Goal: Task Accomplishment & Management: Use online tool/utility

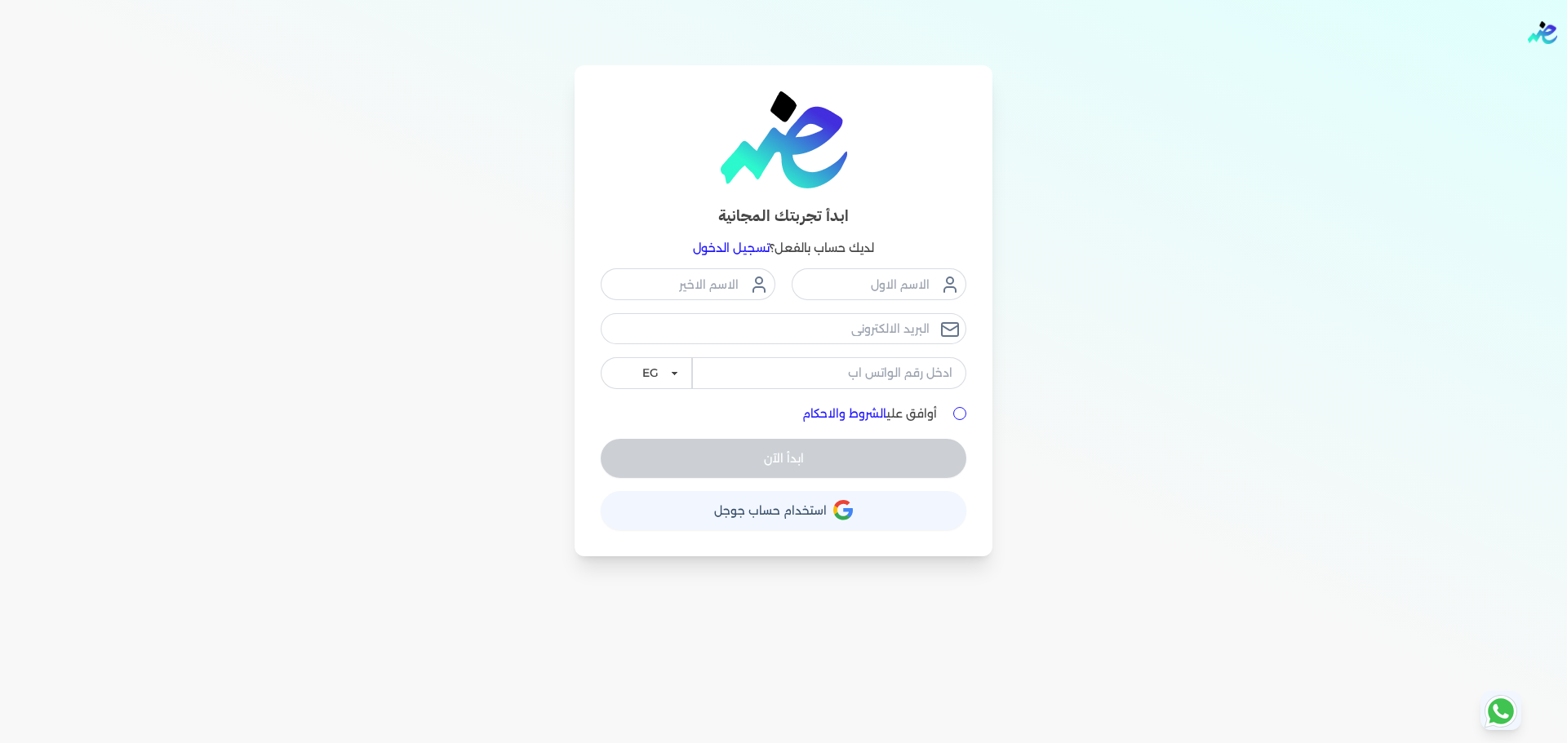
click at [717, 248] on link "تسجيل الدخول" at bounding box center [731, 248] width 77 height 15
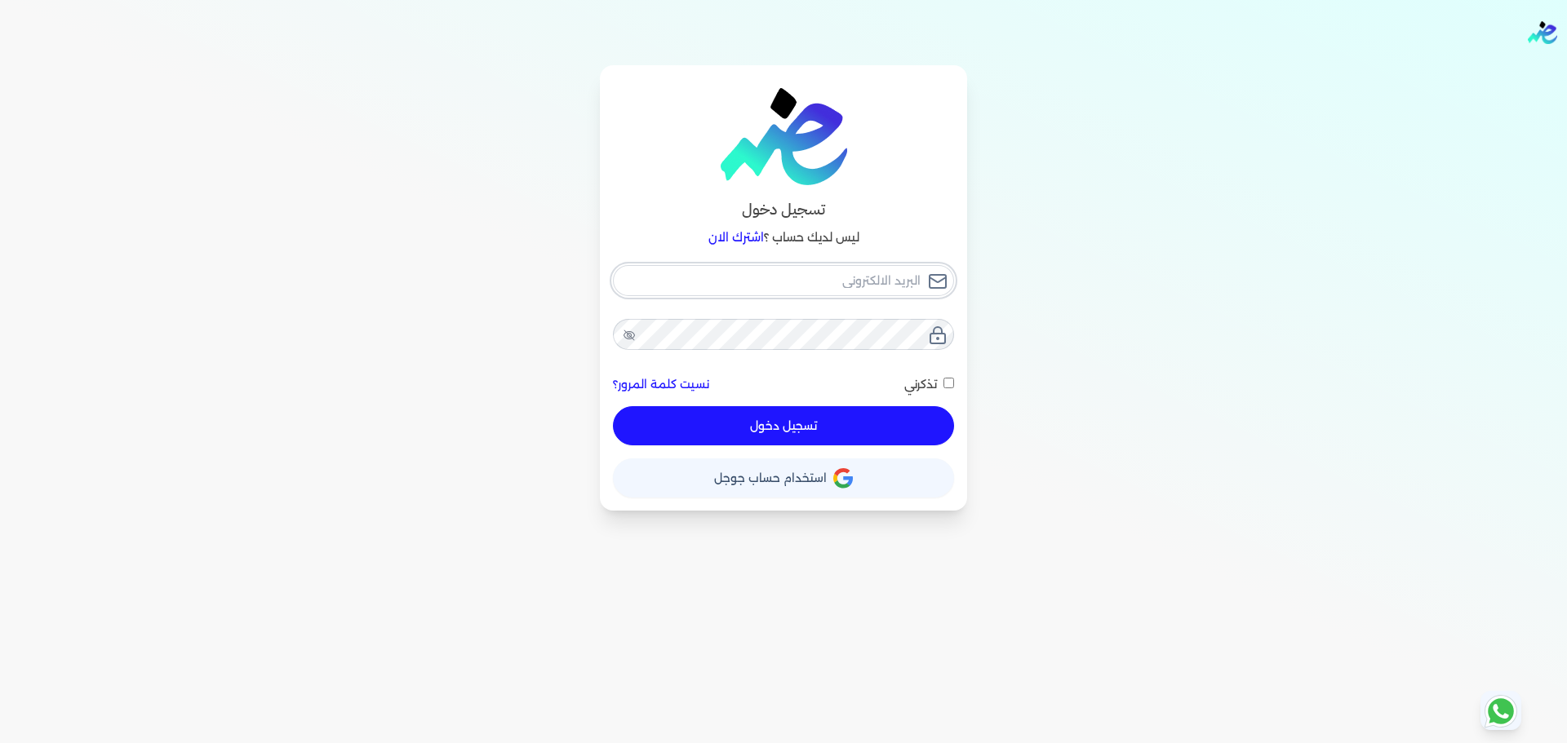
checkbox input "false"
type input "[EMAIL_ADDRESS][DOMAIN_NAME]"
click at [853, 291] on input "[EMAIL_ADDRESS][DOMAIN_NAME]" at bounding box center [783, 280] width 341 height 31
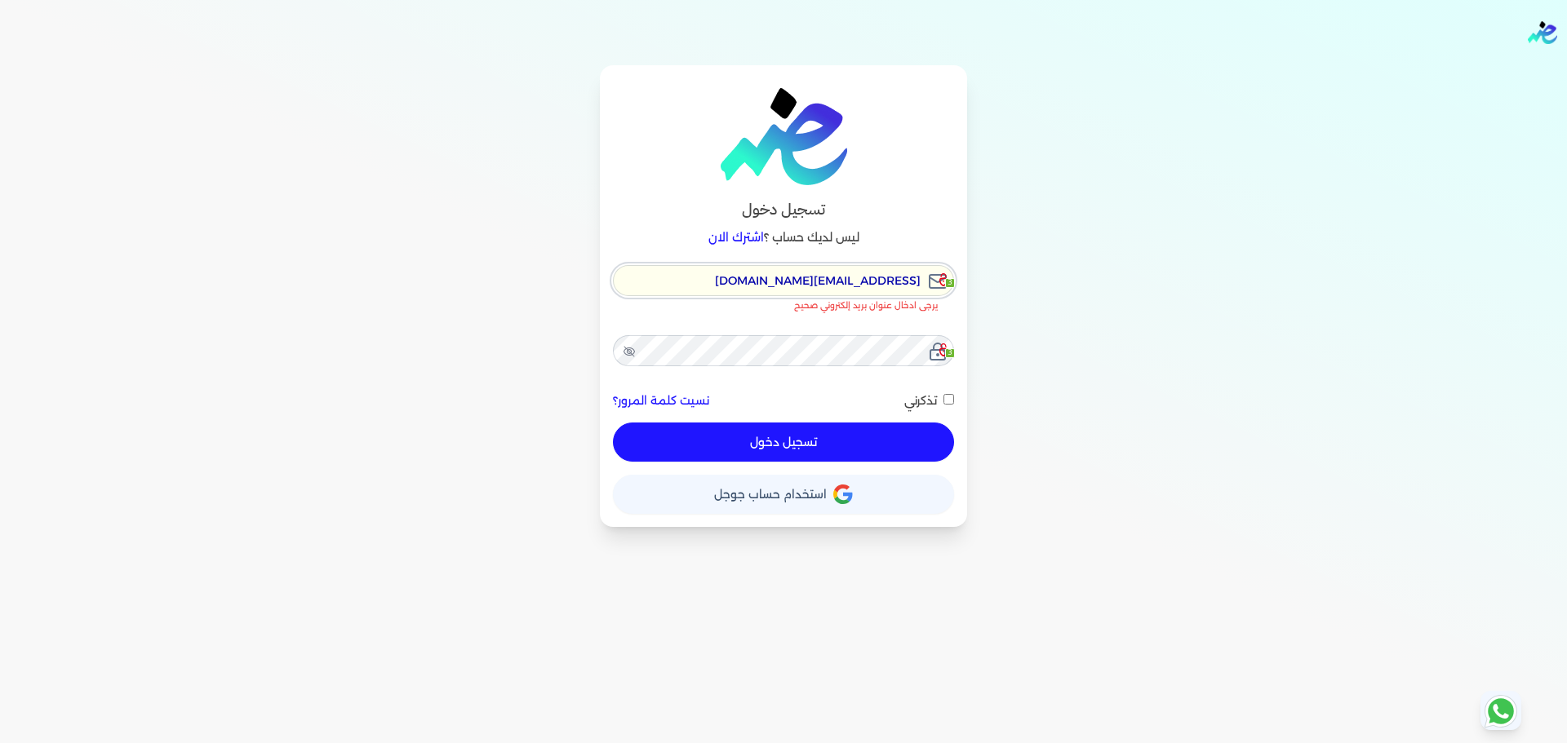
checkbox input "false"
type input "[EMAIL_ADDRESS][DOMAIN_NAME]"
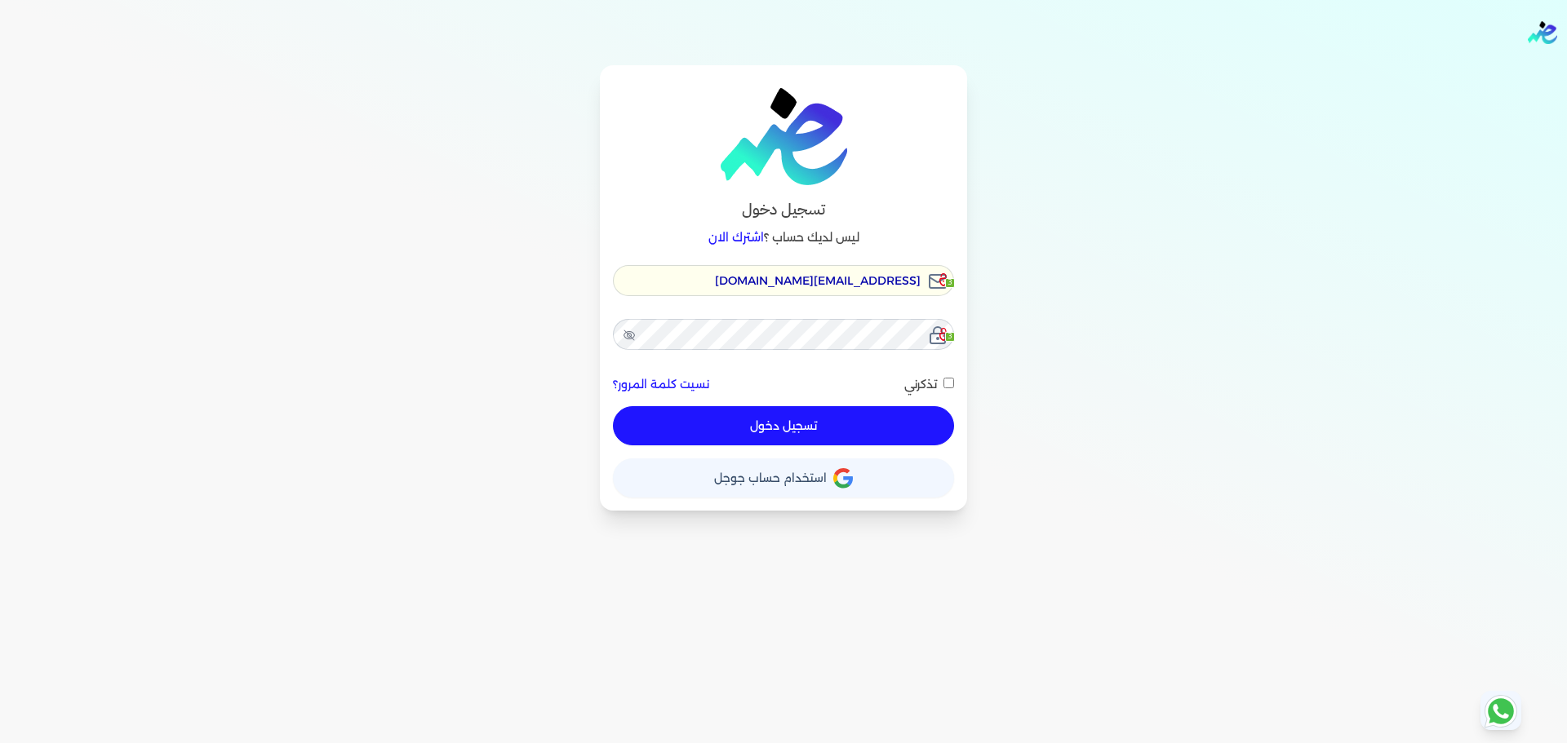
click at [821, 420] on button "تسجيل دخول" at bounding box center [783, 425] width 341 height 39
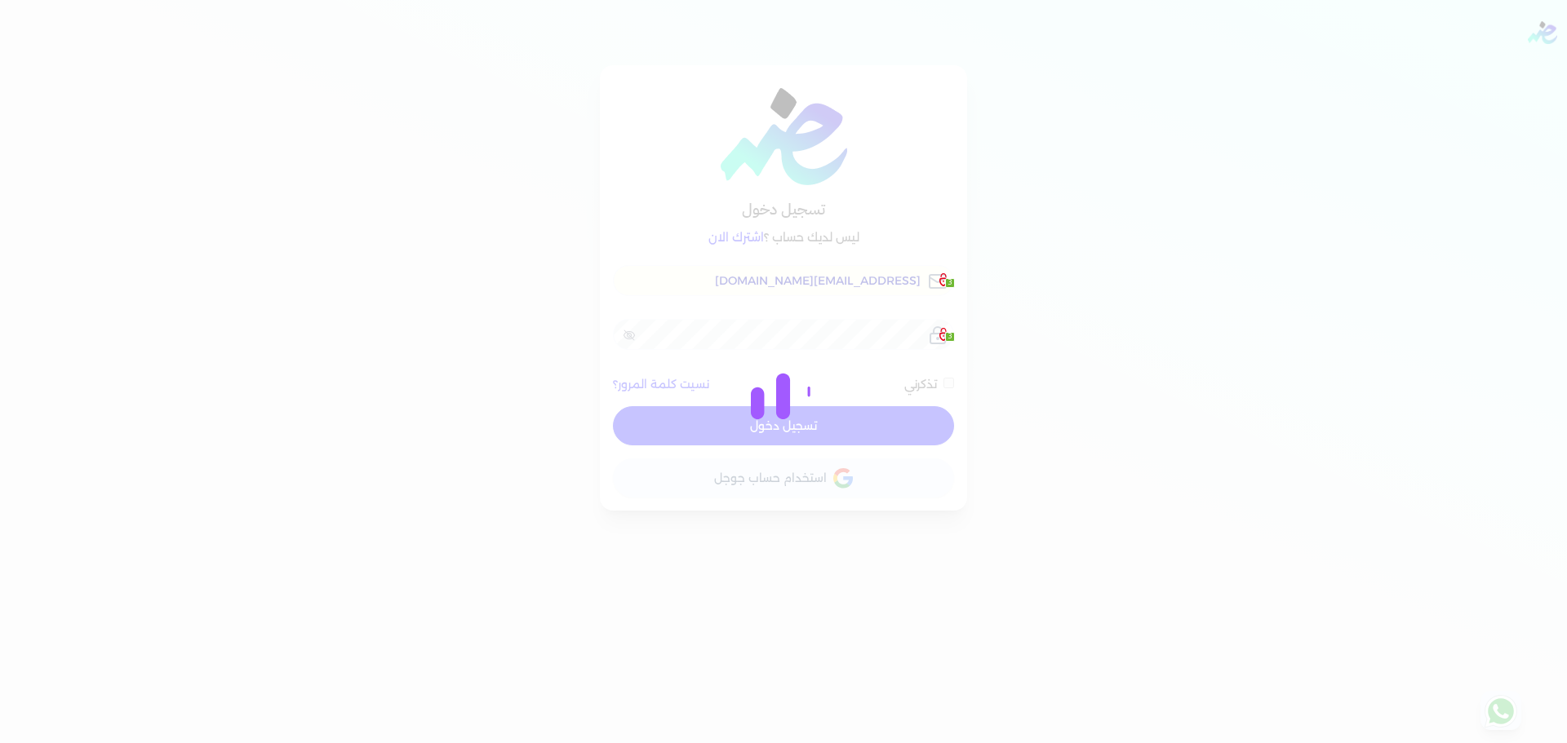
checkbox input "false"
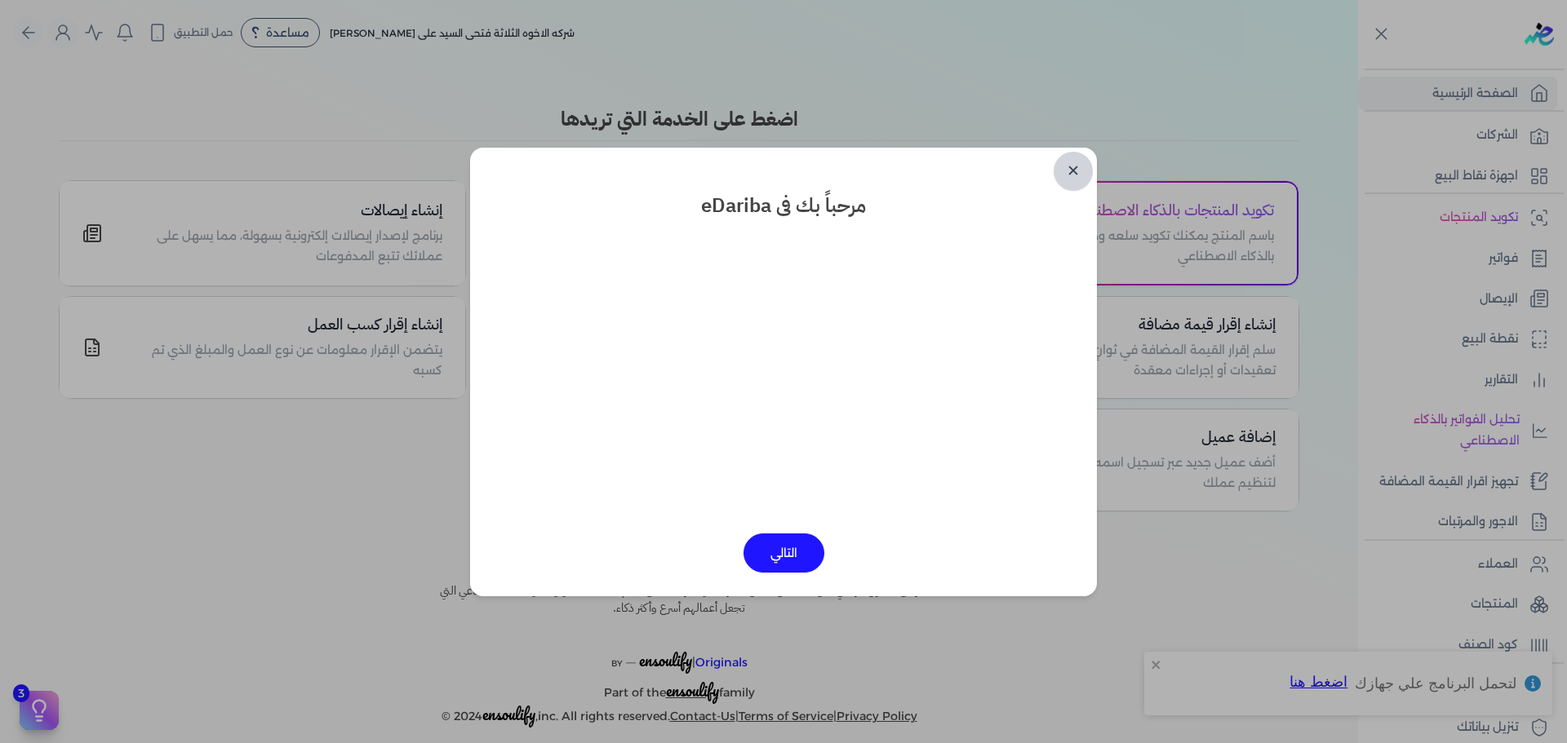
click at [1079, 174] on link "✕" at bounding box center [1073, 171] width 39 height 39
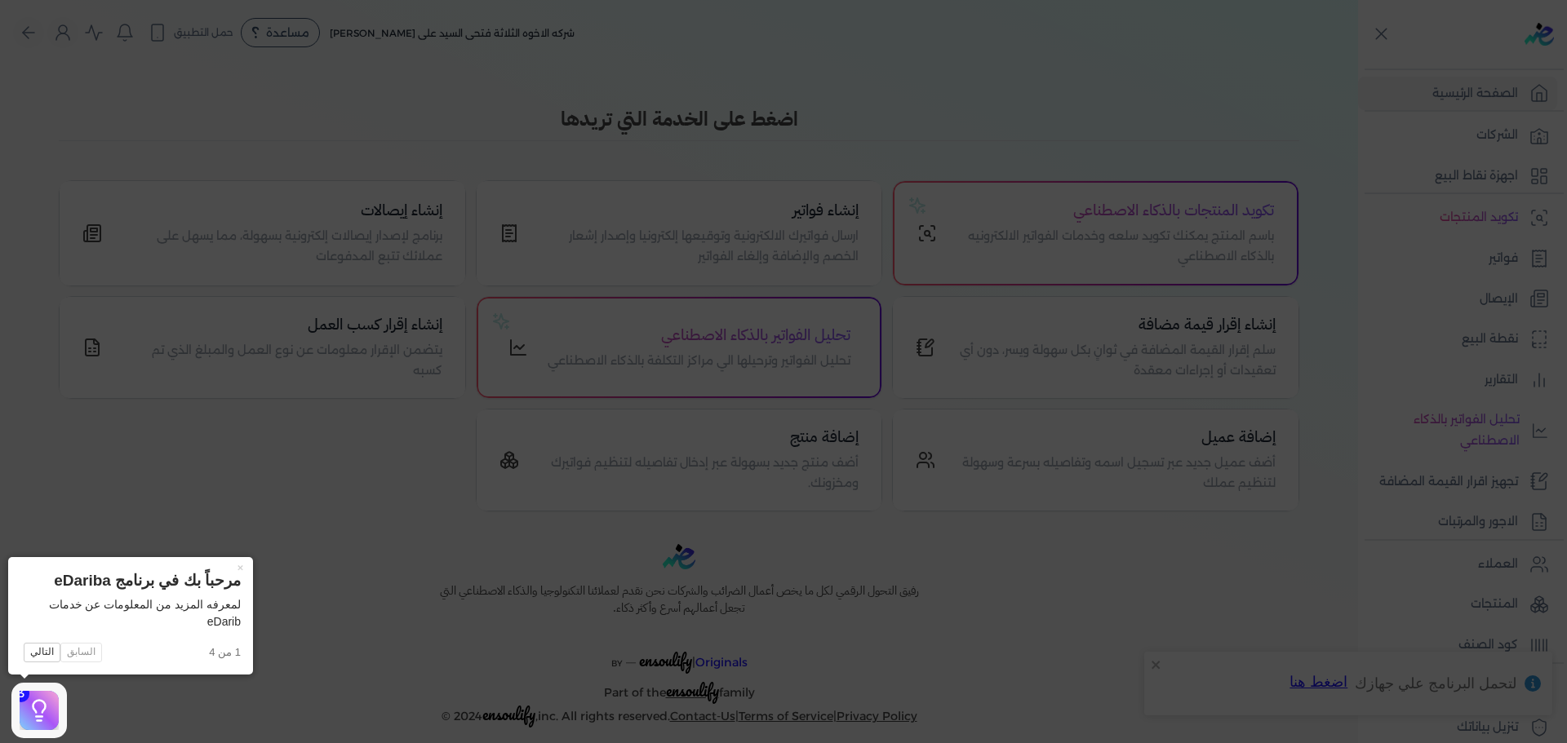
click at [1196, 139] on icon at bounding box center [783, 371] width 1567 height 743
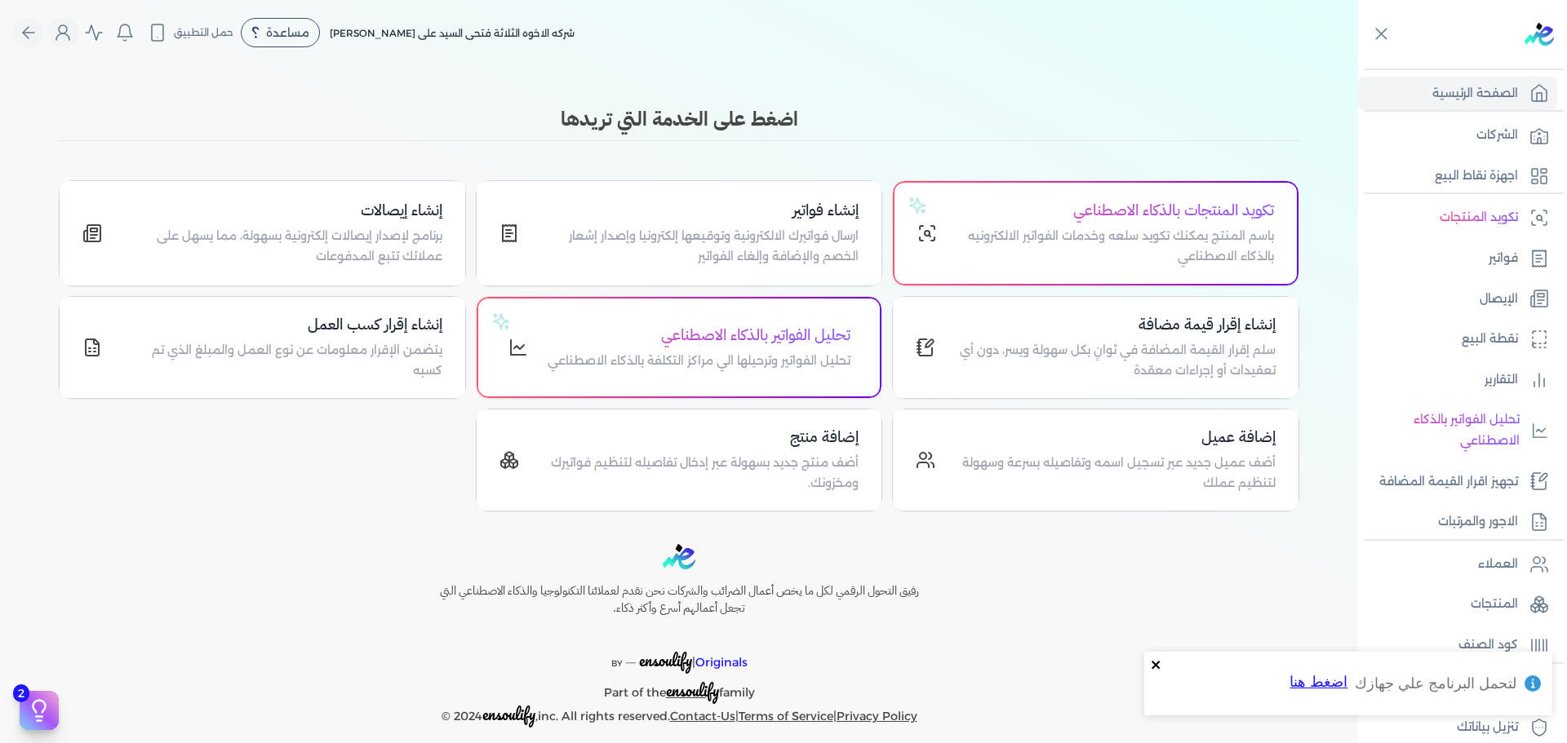
click at [1152, 664] on icon "close" at bounding box center [1156, 665] width 11 height 13
click at [1474, 133] on link "الشركات" at bounding box center [1457, 135] width 199 height 34
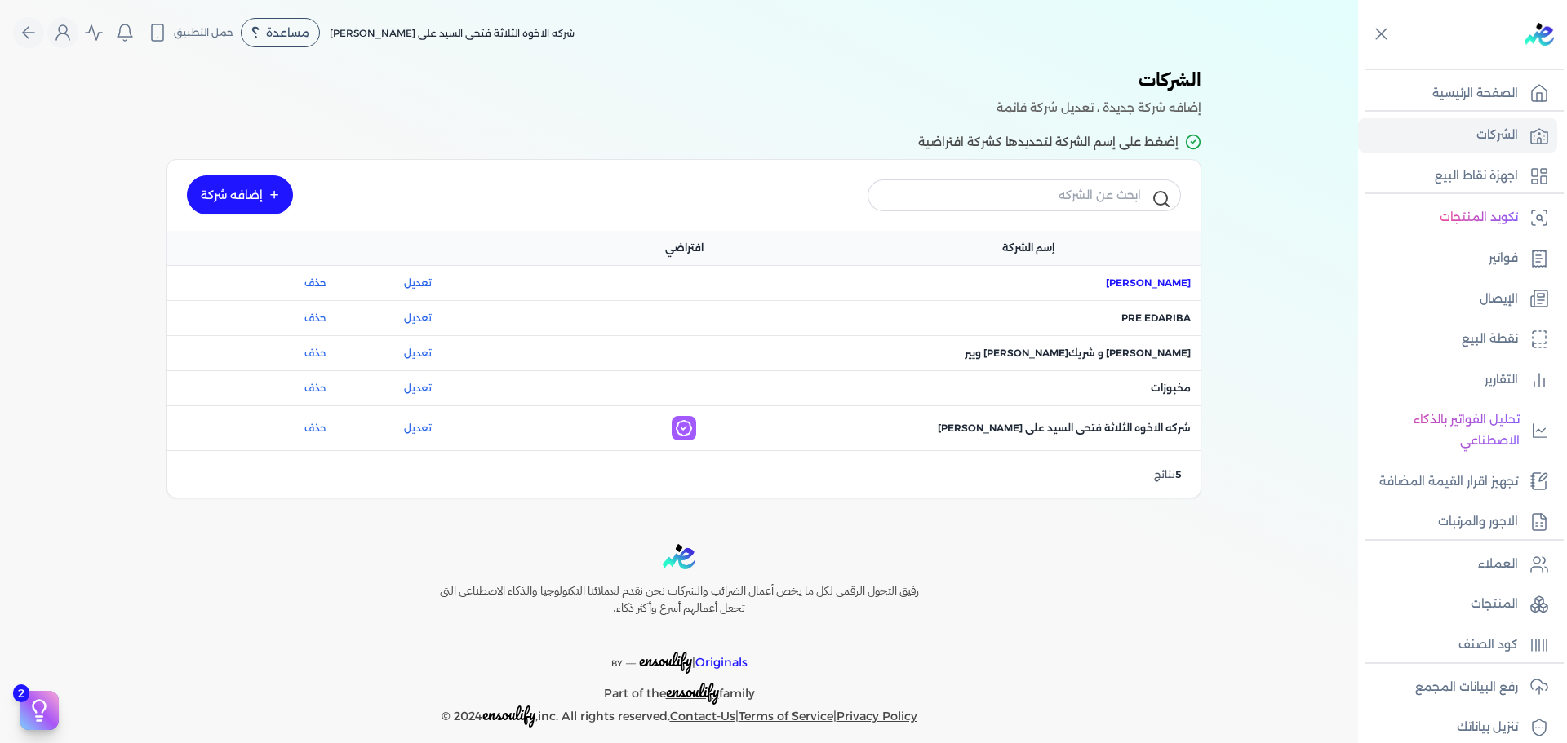
click at [1136, 278] on span "اسم الشركة : [PERSON_NAME]" at bounding box center [1148, 283] width 85 height 15
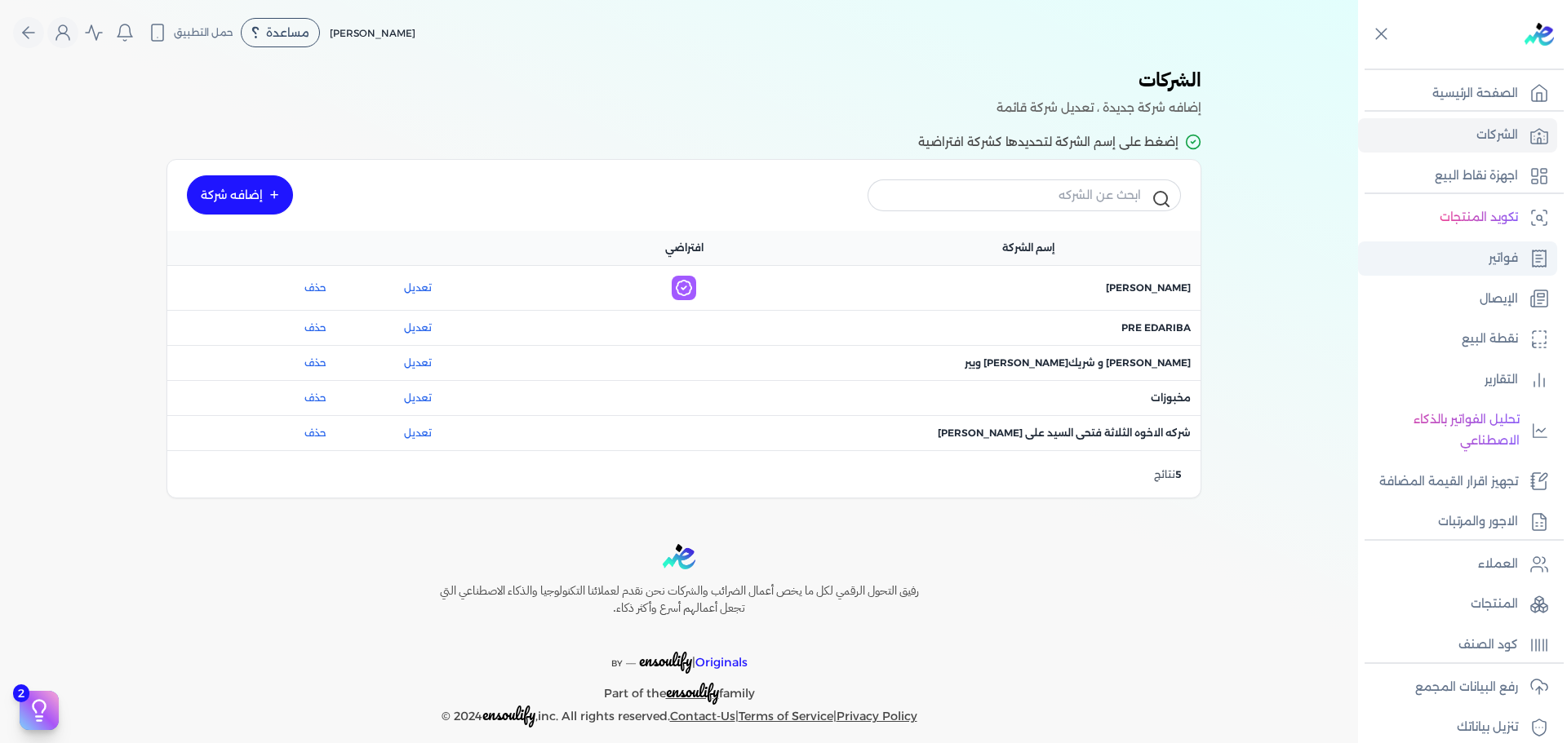
click at [1474, 256] on link "فواتير" at bounding box center [1457, 259] width 199 height 34
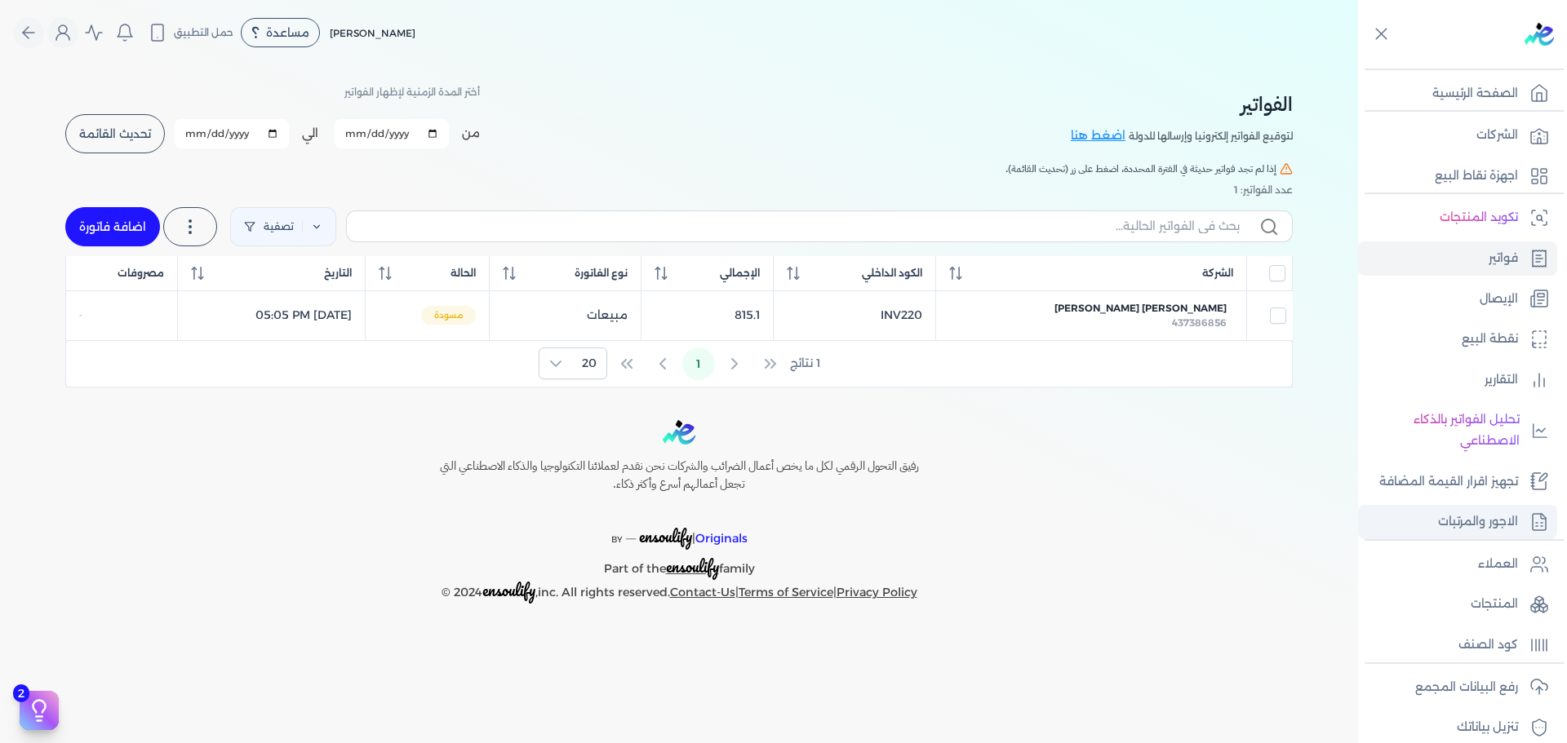
click at [1455, 513] on p "الاجور والمرتبات" at bounding box center [1478, 522] width 80 height 21
select select "01"
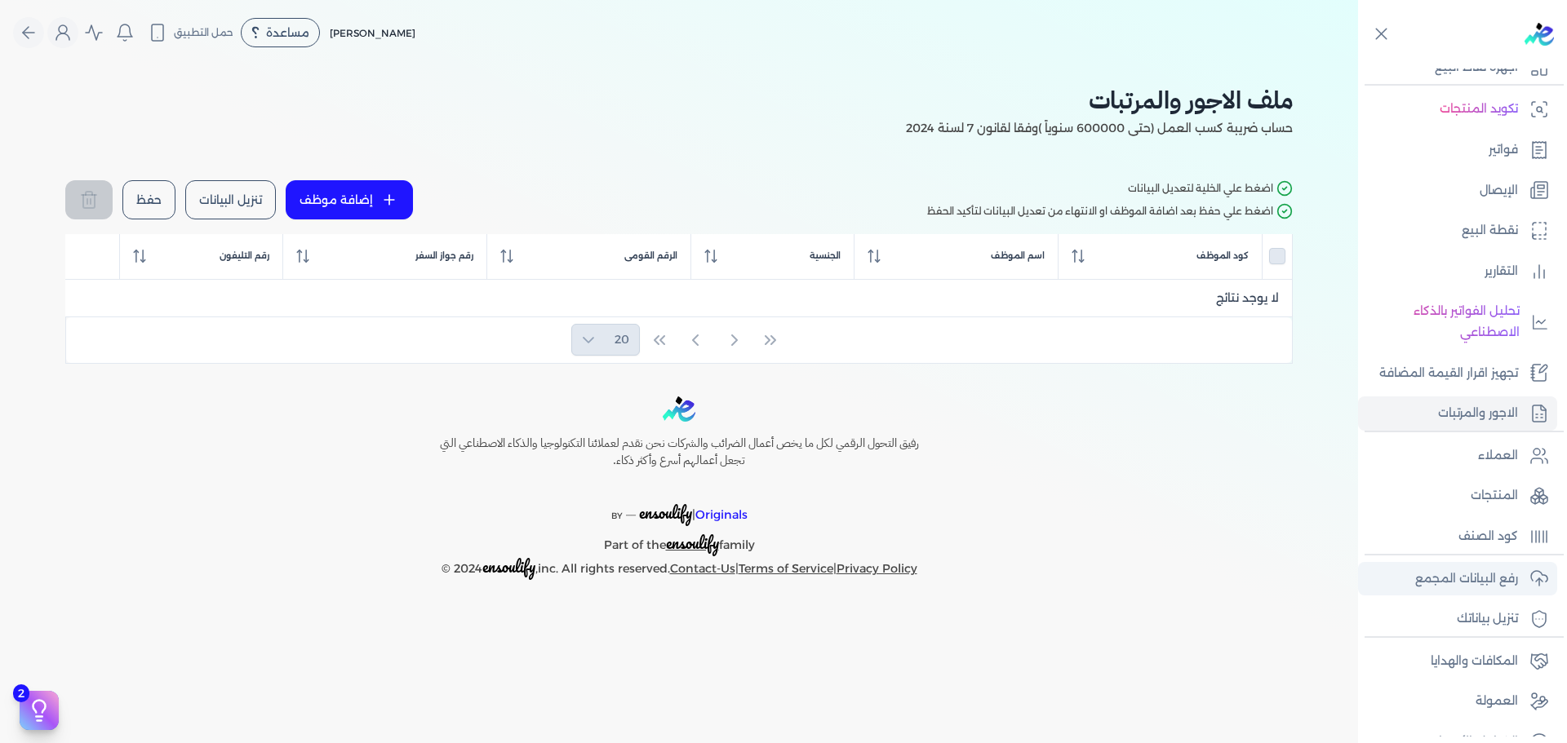
scroll to position [109, 0]
click at [1475, 579] on p "رفع البيانات المجمع" at bounding box center [1466, 578] width 103 height 21
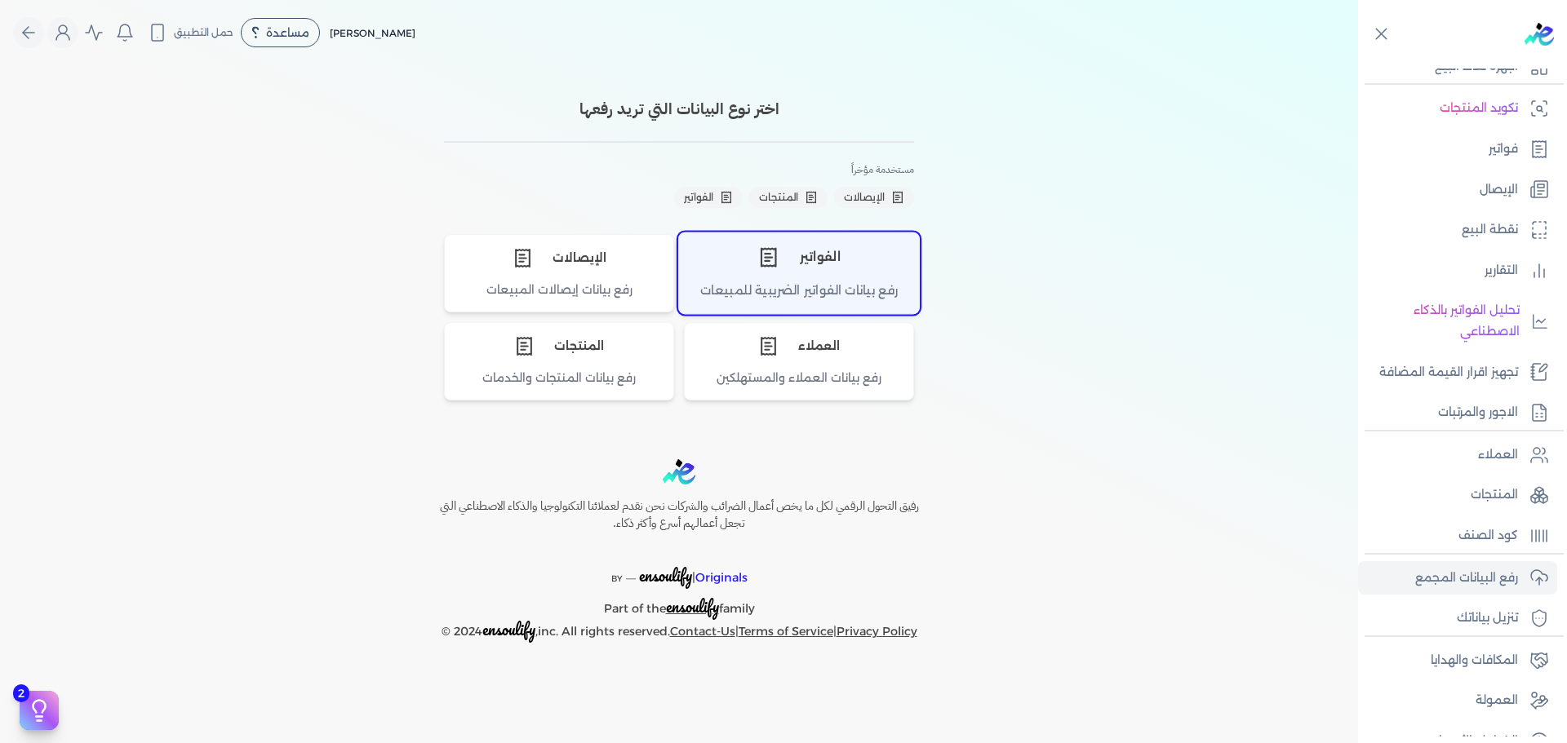
click at [798, 253] on div "الفواتير" at bounding box center [799, 257] width 240 height 49
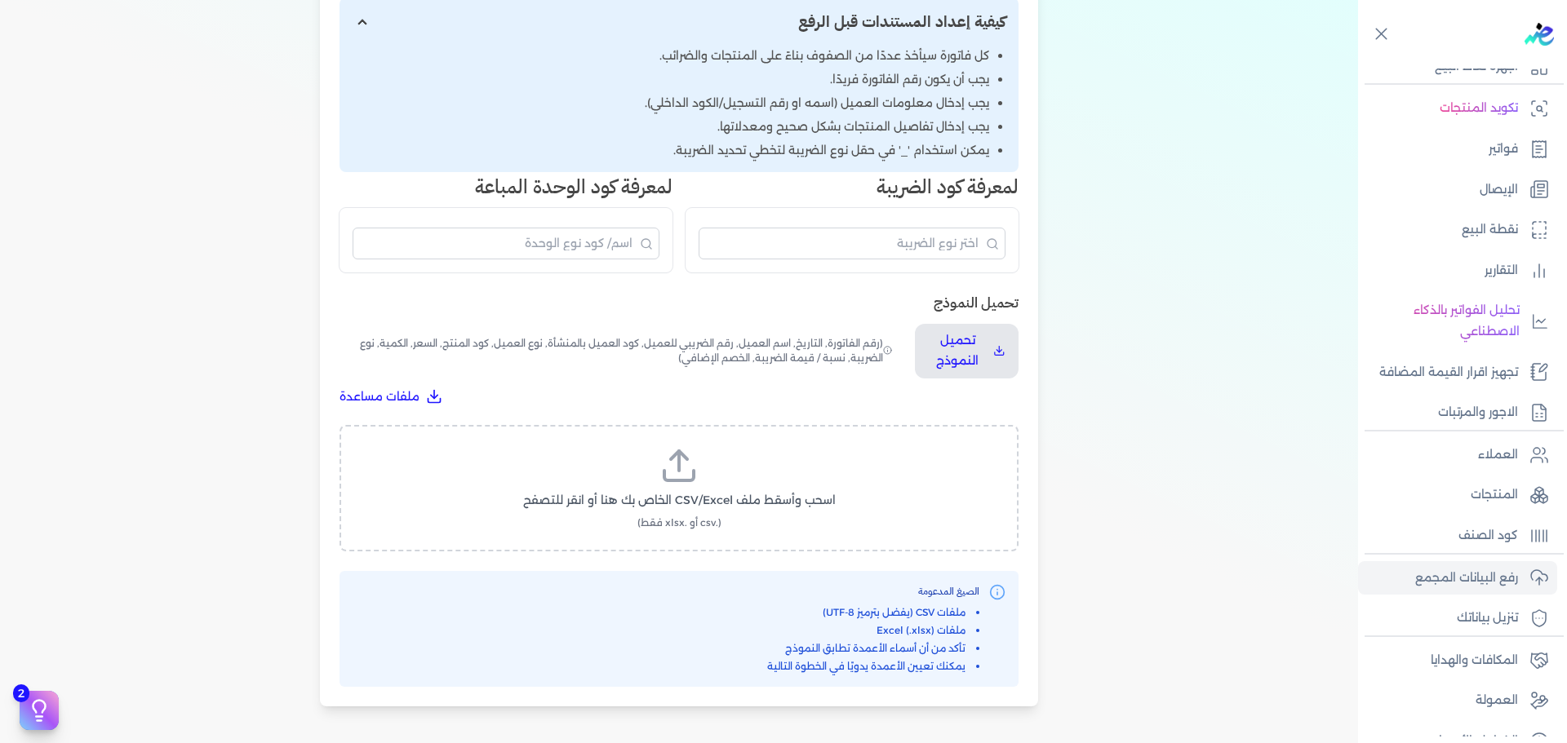
scroll to position [282, 0]
click at [974, 369] on p "تحميل النموذج" at bounding box center [957, 351] width 59 height 42
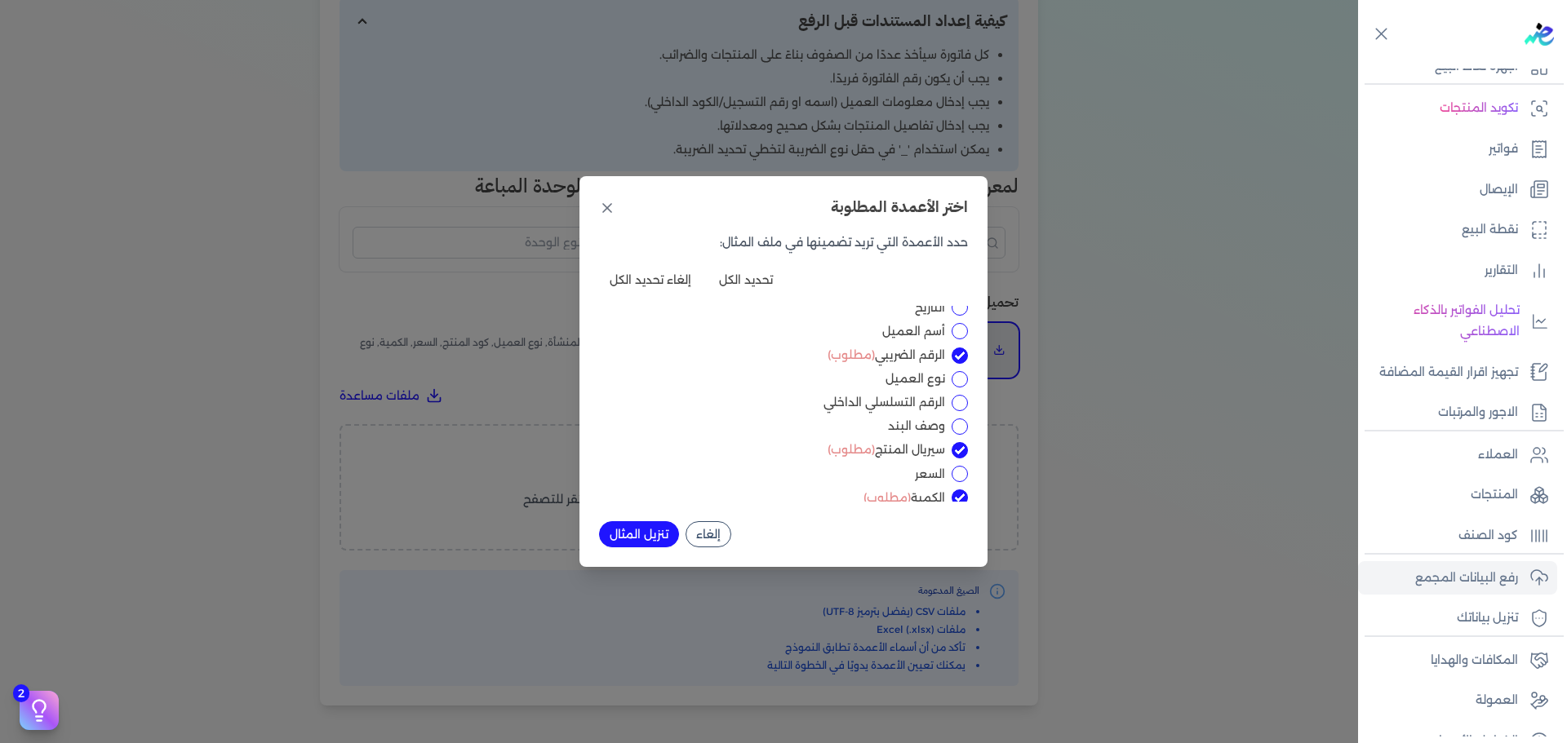
scroll to position [0, 0]
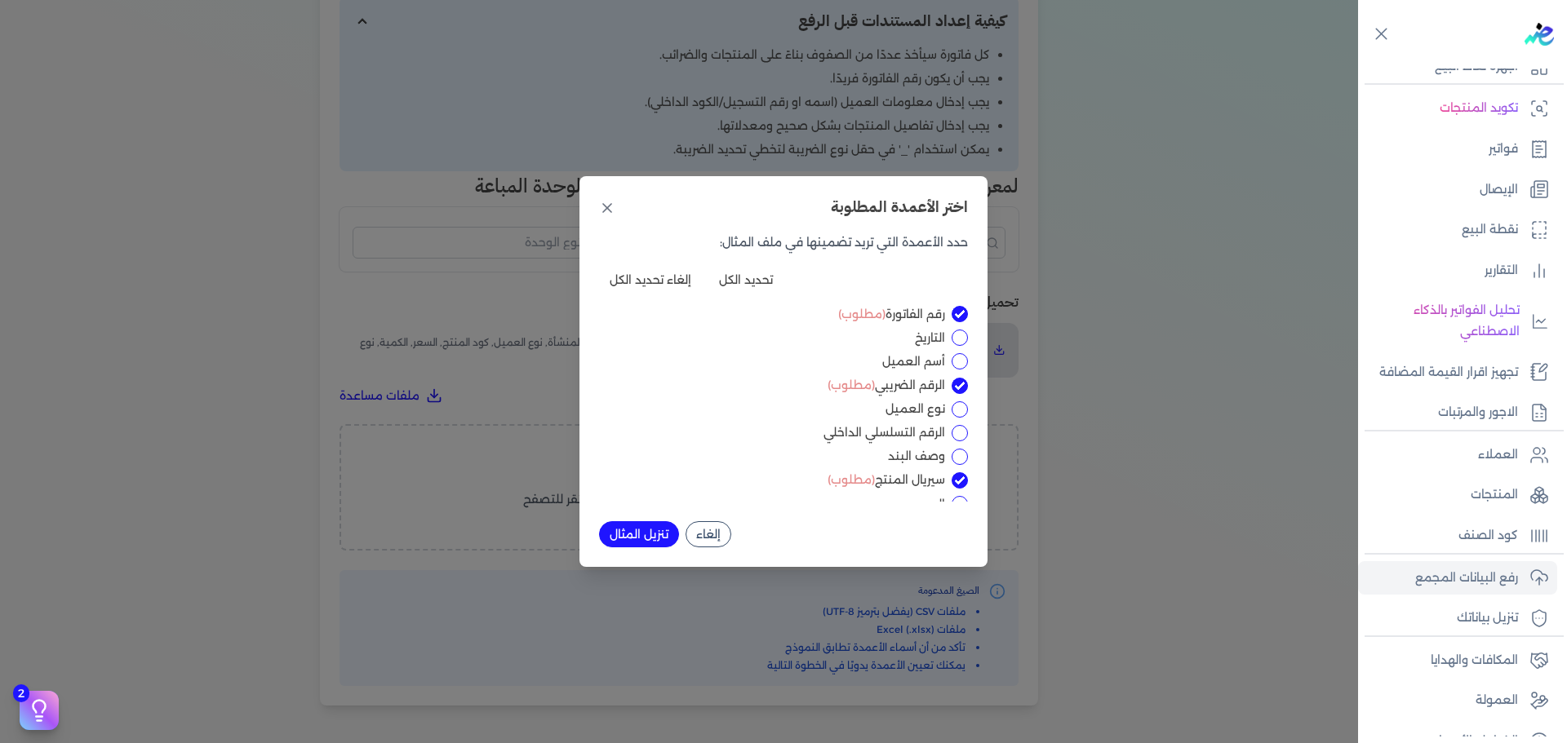
click at [1086, 356] on div "اختر الأعمدة المطلوبة حدد الأعمدة التي تريد تضمينها في ملف المثال: تحديد الكل إ…" at bounding box center [783, 371] width 1567 height 743
click at [702, 541] on button "إلغاء" at bounding box center [709, 535] width 46 height 26
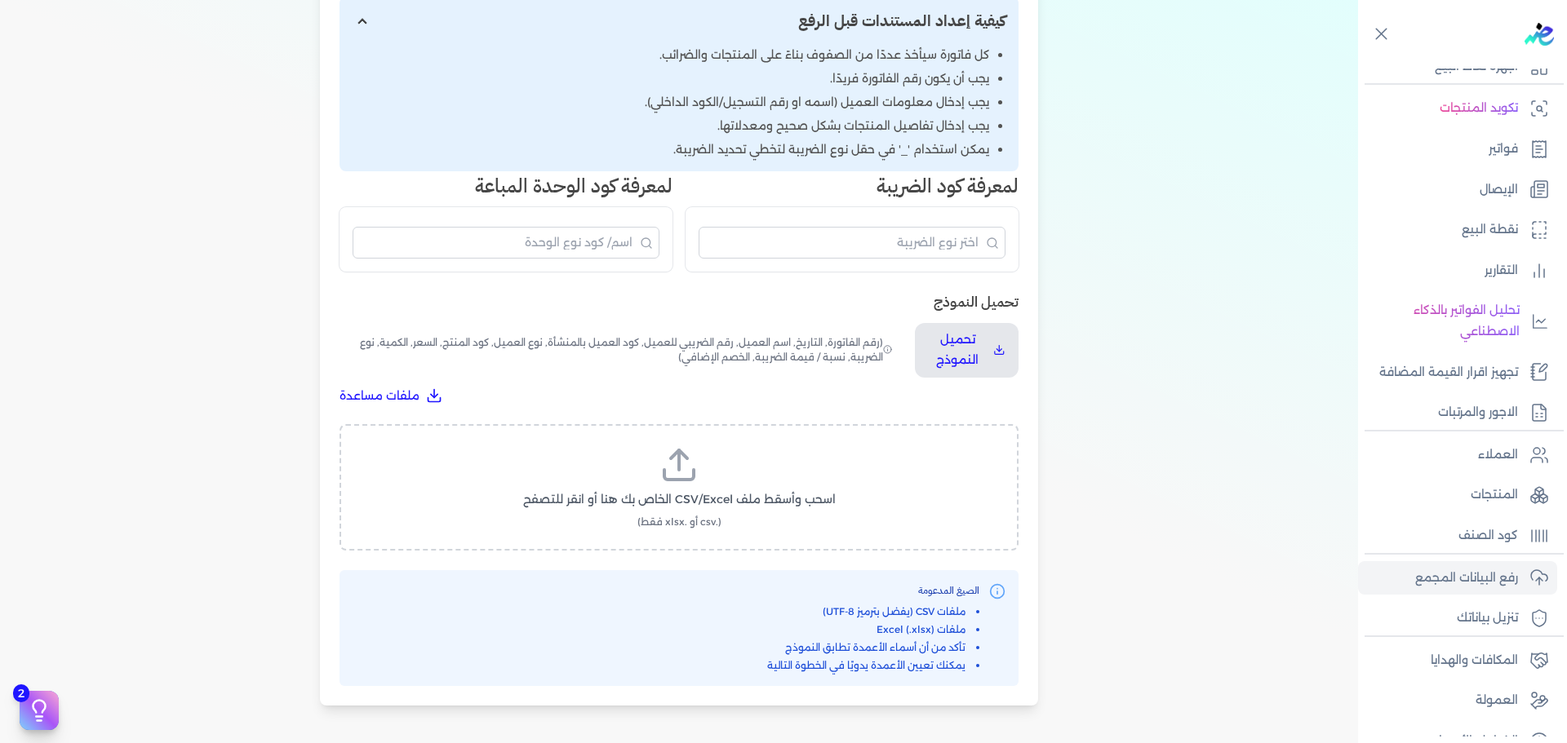
select select "01"
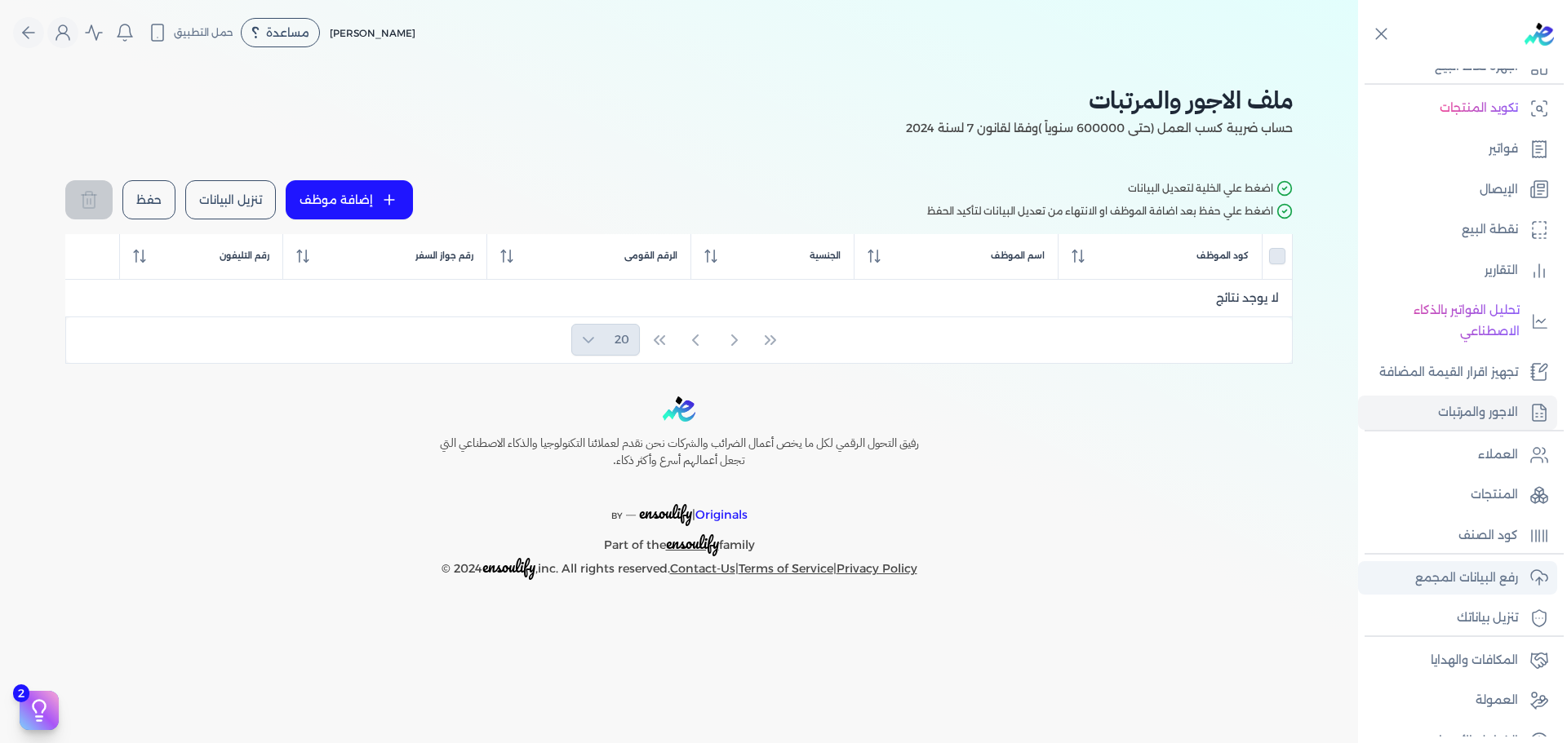
click at [1486, 582] on p "رفع البيانات المجمع" at bounding box center [1466, 578] width 103 height 21
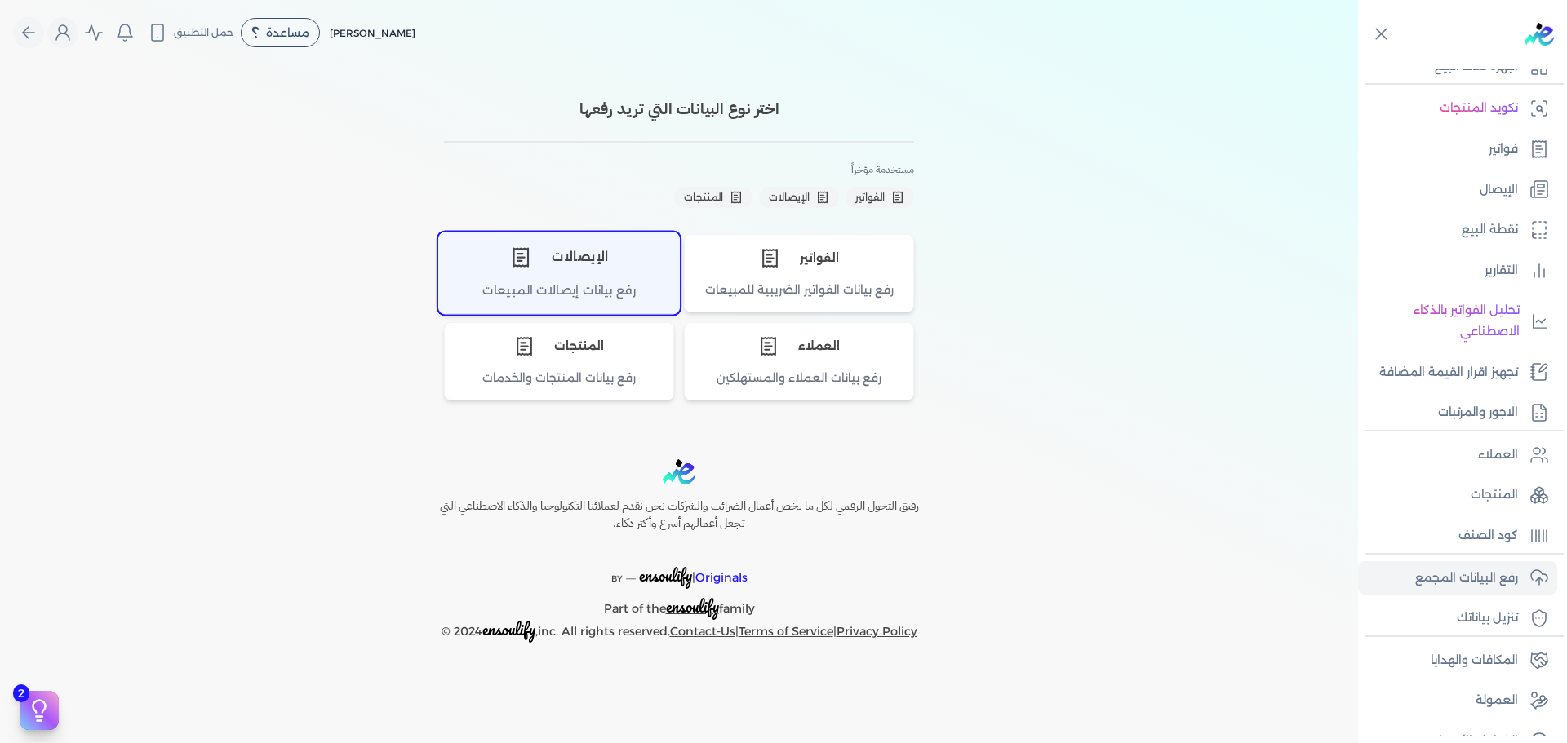
click at [615, 275] on div "الإيصالات" at bounding box center [559, 257] width 240 height 49
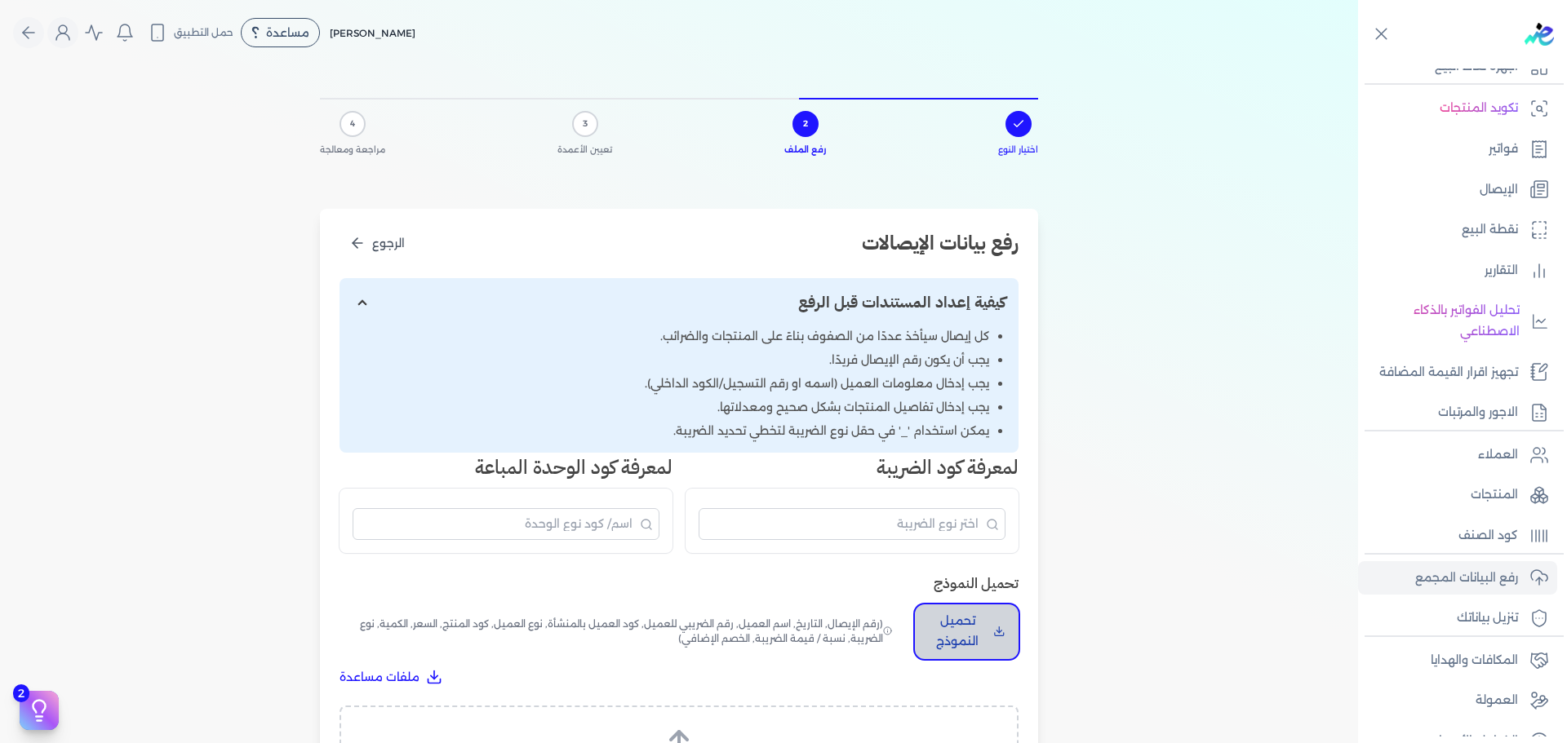
click at [972, 627] on p "تحميل النموذج" at bounding box center [957, 632] width 59 height 42
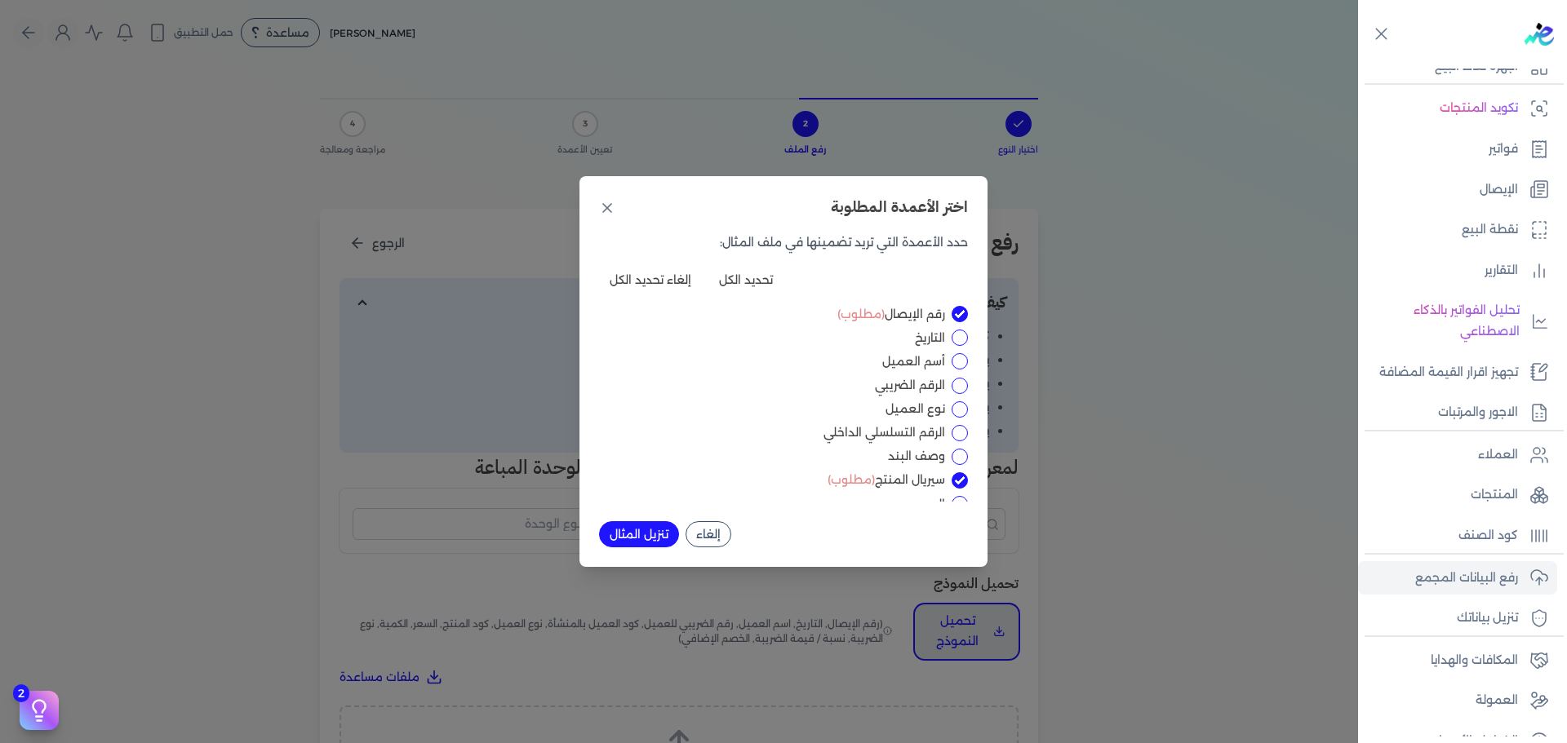
scroll to position [113, 0]
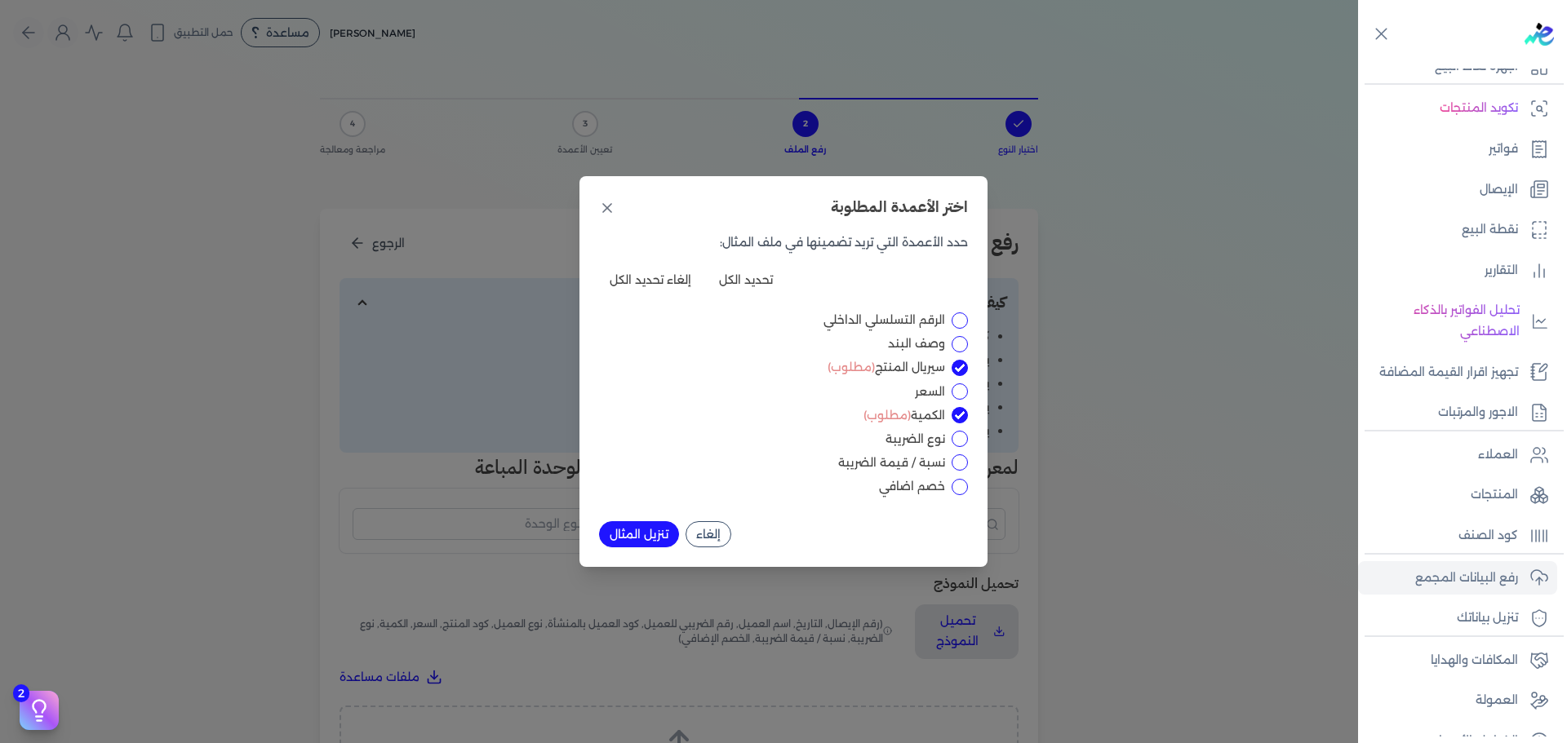
click at [714, 527] on button "إلغاء" at bounding box center [709, 535] width 46 height 26
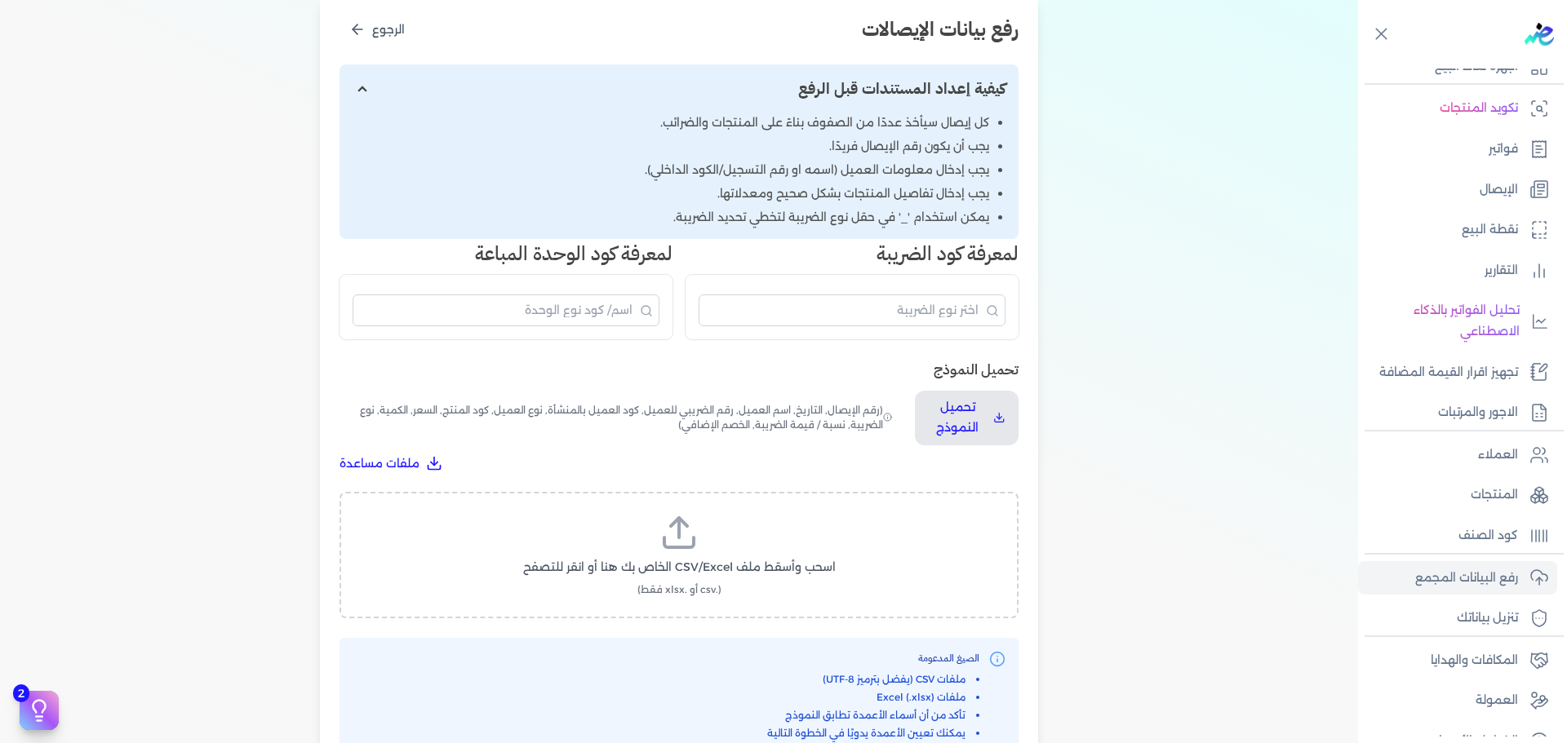
scroll to position [0, 0]
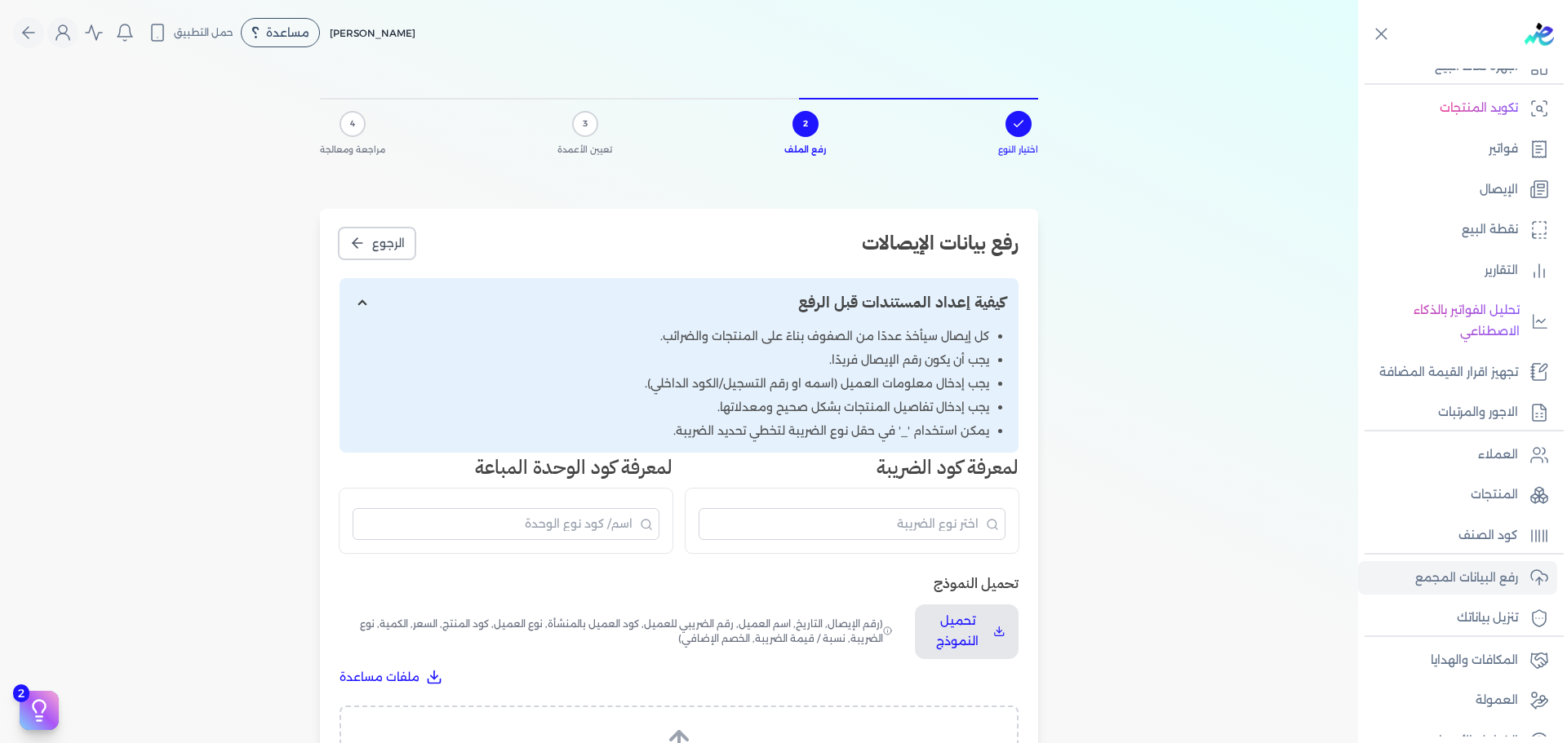
click at [378, 239] on span "الرجوع" at bounding box center [388, 243] width 33 height 17
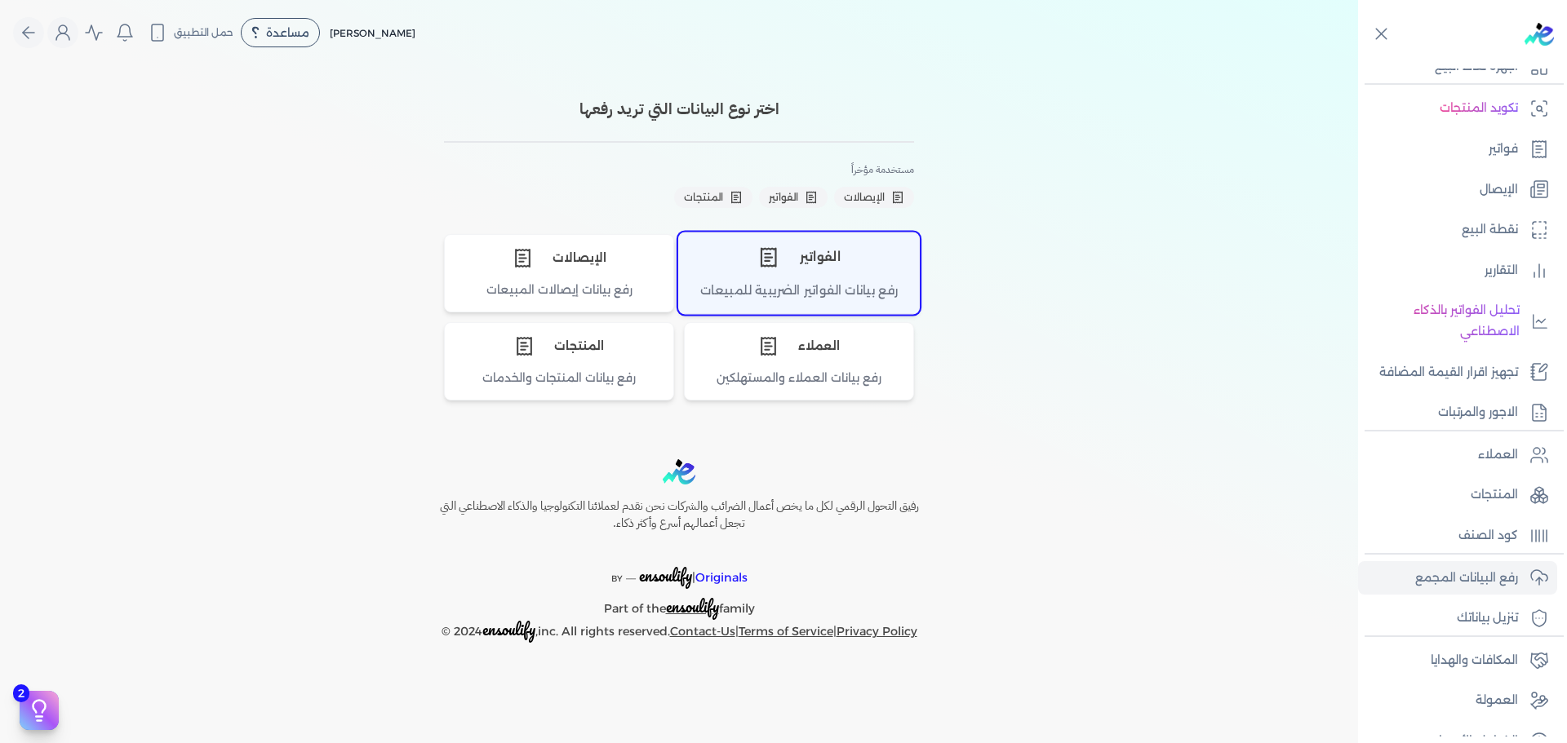
drag, startPoint x: 865, startPoint y: 280, endPoint x: 1491, endPoint y: 323, distance: 627.5
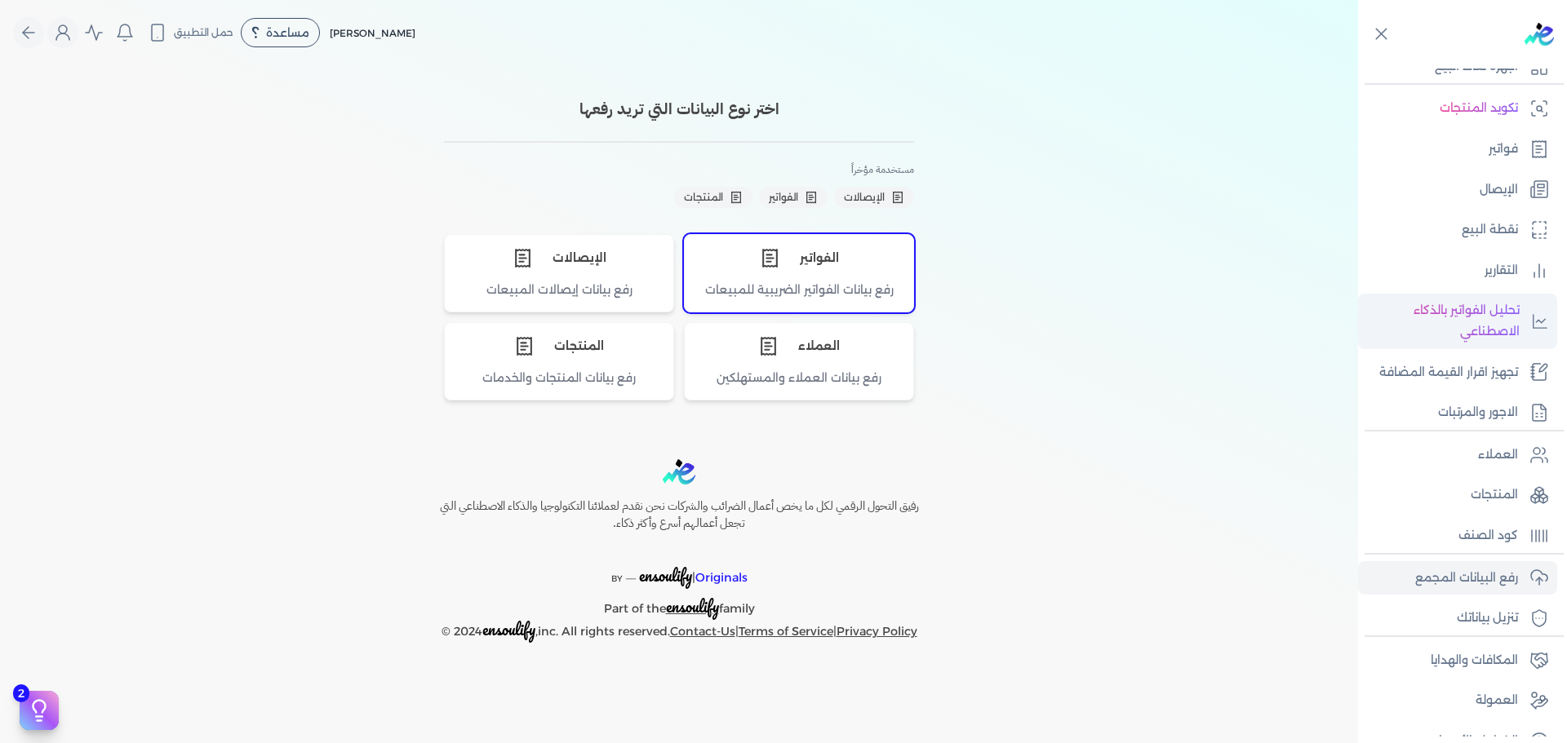
click at [863, 280] on div "الفواتير" at bounding box center [799, 258] width 229 height 47
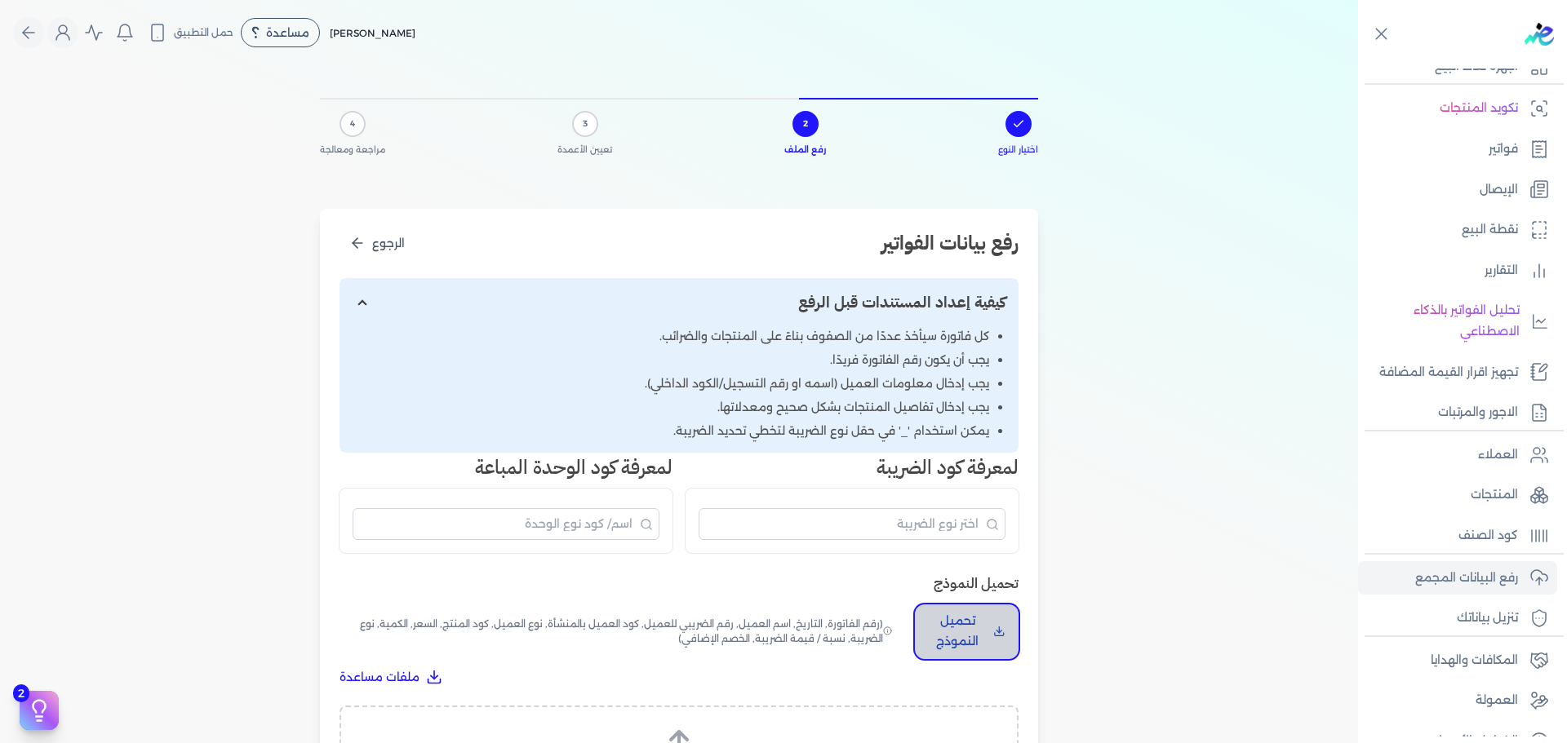
click at [974, 630] on p "تحميل النموذج" at bounding box center [957, 632] width 59 height 42
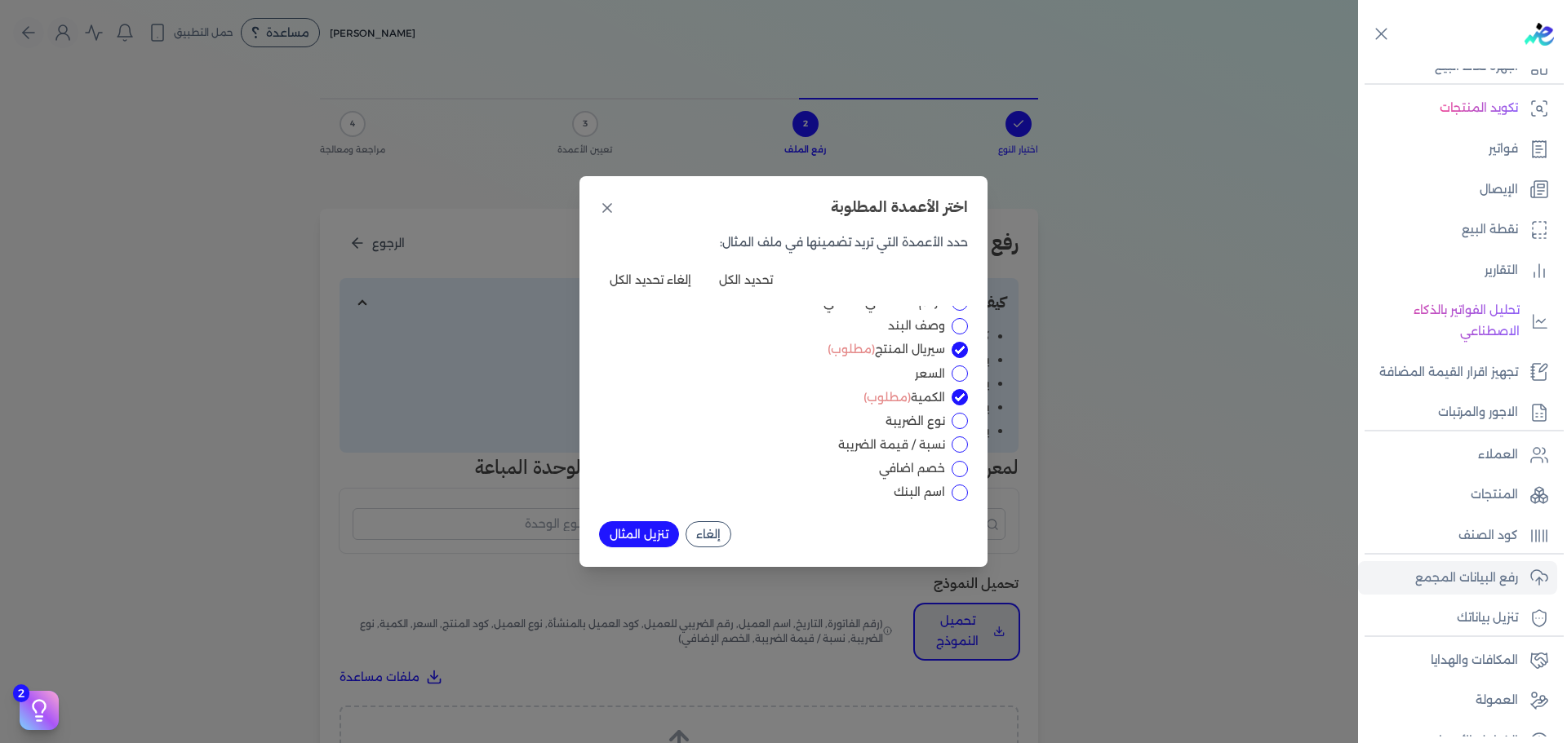
scroll to position [132, 0]
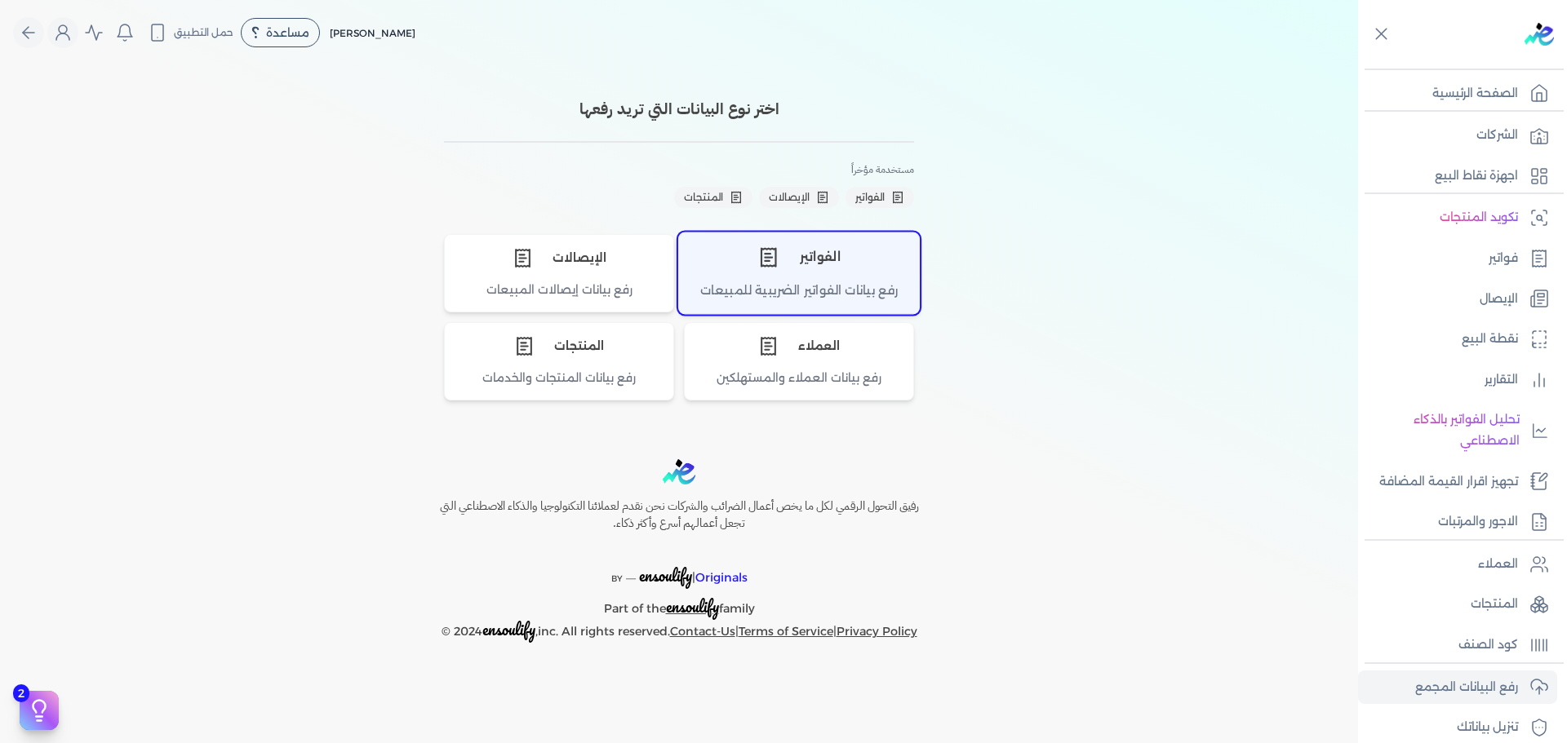
click at [875, 275] on div "الفواتير" at bounding box center [799, 257] width 240 height 49
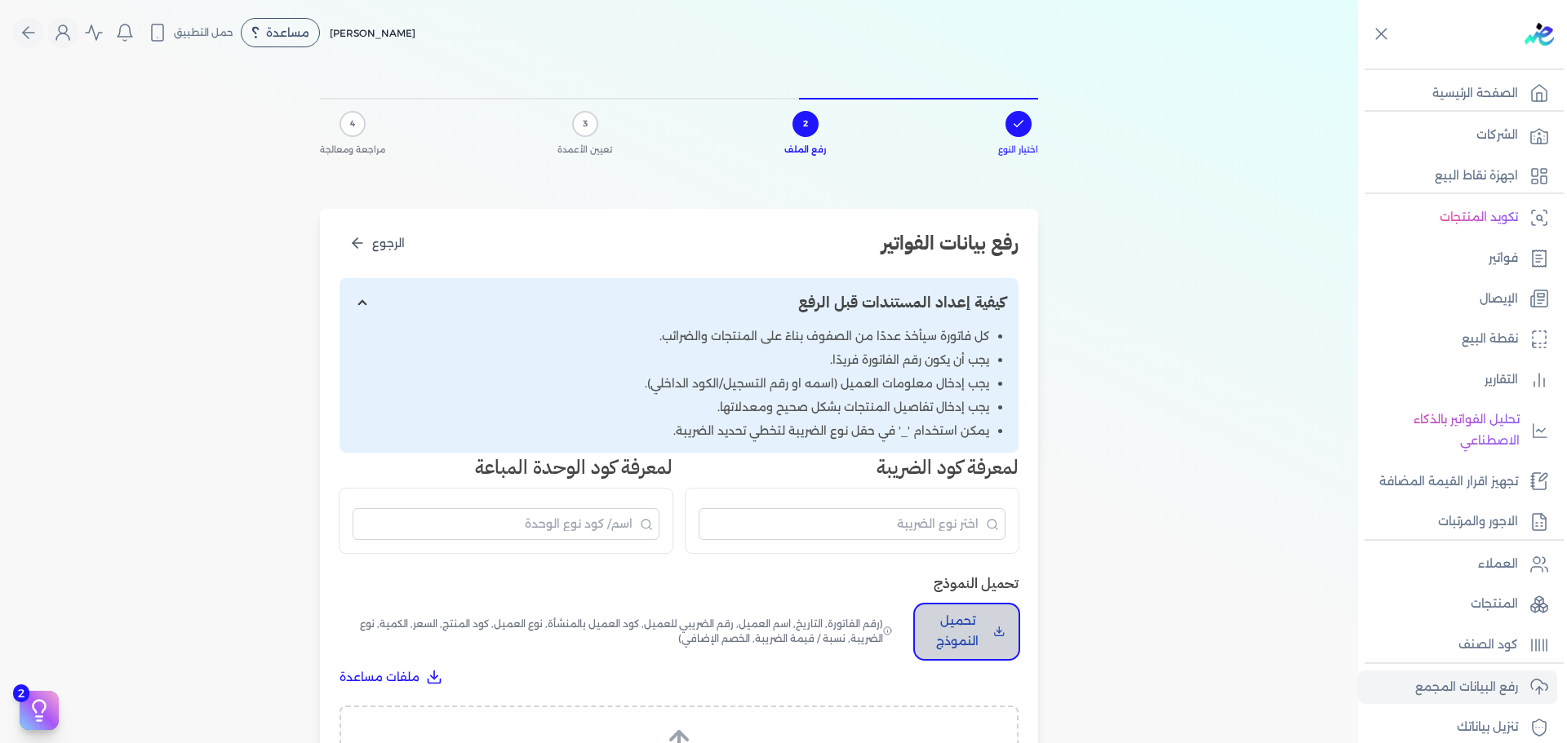
click at [964, 637] on p "تحميل النموذج" at bounding box center [957, 632] width 59 height 42
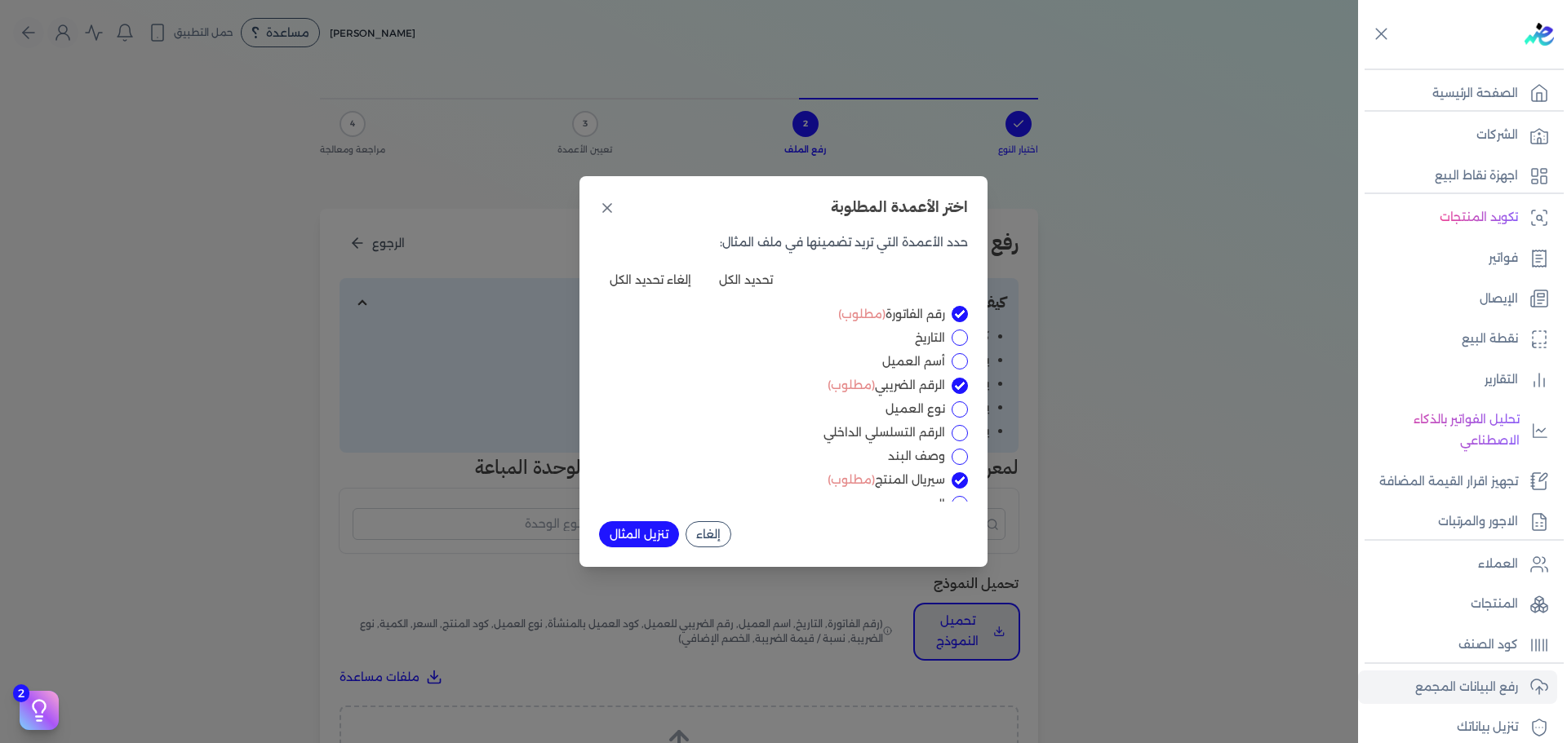
scroll to position [190, 0]
